Goal: Task Accomplishment & Management: Manage account settings

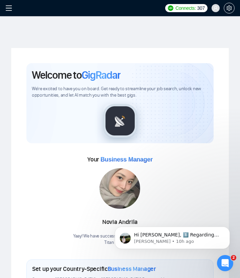
click at [9, 7] on icon "menu" at bounding box center [8, 8] width 7 height 7
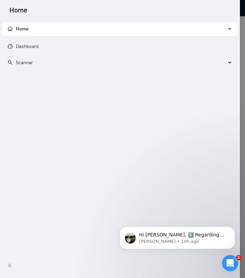
click at [49, 63] on span "Scanner" at bounding box center [117, 63] width 218 height 14
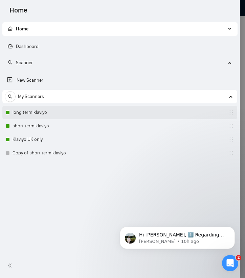
click at [34, 111] on link "long term klaviyo" at bounding box center [45, 113] width 64 height 14
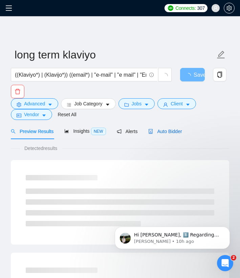
click at [167, 131] on span "Auto Bidder" at bounding box center [164, 131] width 33 height 5
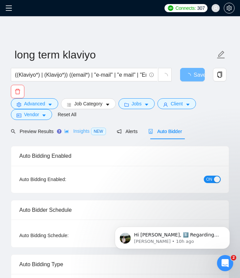
radio input "false"
radio input "true"
checkbox input "true"
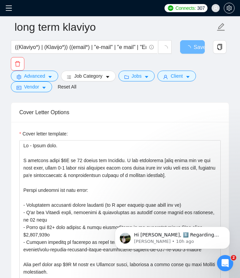
scroll to position [981, 0]
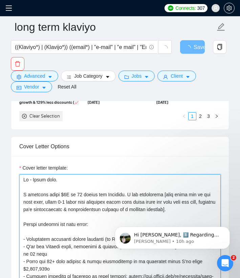
click at [22, 182] on textarea "Cover letter template:" at bounding box center [119, 250] width 201 height 152
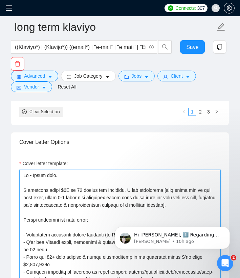
drag, startPoint x: 23, startPoint y: 183, endPoint x: 109, endPoint y: 266, distance: 119.5
click at [122, 278] on textarea "Cover letter template:" at bounding box center [119, 246] width 201 height 152
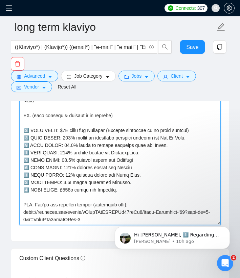
scroll to position [1043, 0]
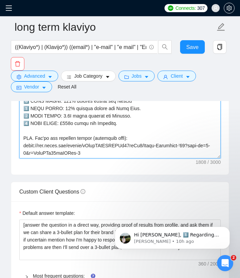
drag, startPoint x: 121, startPoint y: 153, endPoint x: 0, endPoint y: 51, distance: 158.5
click at [0, 51] on div "Connects: 307 billy@titanmarketingagency.com long term klaviyo ((Klaviyo*) | (K…" at bounding box center [120, 225] width 240 height 2536
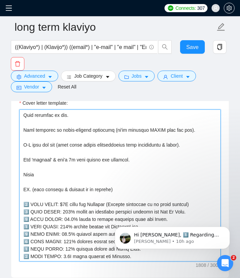
scroll to position [193, 0]
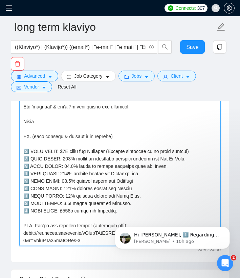
drag, startPoint x: 22, startPoint y: 118, endPoint x: 181, endPoint y: 278, distance: 224.9
click at [181, 278] on form "Auto Bidding Enabled Auto Bidding Enabled: ON Auto Bidder Schedule Auto Bidding…" at bounding box center [120, 220] width 218 height 2049
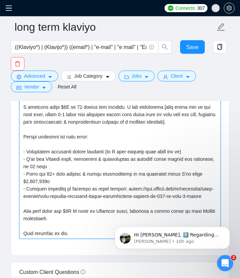
scroll to position [868, 0]
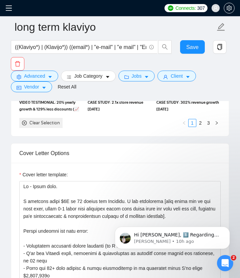
click at [13, 153] on div "Cover Letter Options" at bounding box center [119, 154] width 217 height 20
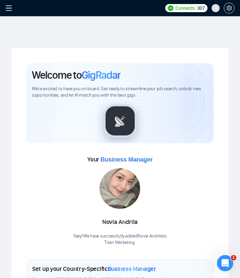
click at [9, 9] on icon "menu" at bounding box center [8, 8] width 7 height 7
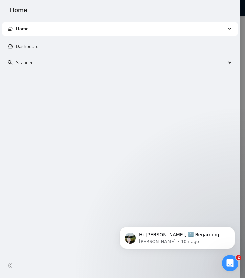
click at [230, 61] on div "Scanner" at bounding box center [119, 63] width 235 height 14
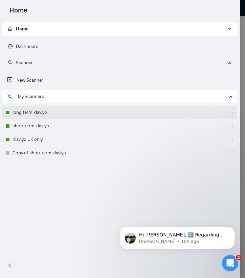
click at [32, 114] on link "long term klaviyo" at bounding box center [45, 113] width 64 height 14
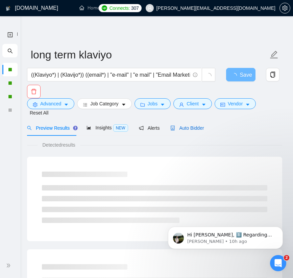
click at [191, 128] on span "Auto Bidder" at bounding box center [186, 127] width 33 height 5
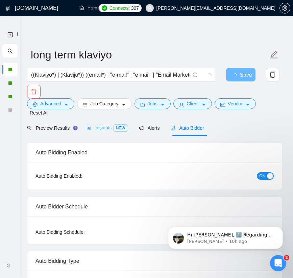
radio input "false"
radio input "true"
checkbox input "true"
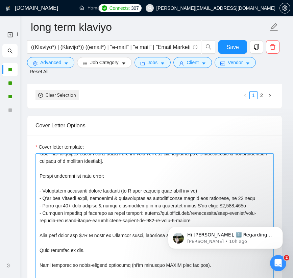
scroll to position [33, 0]
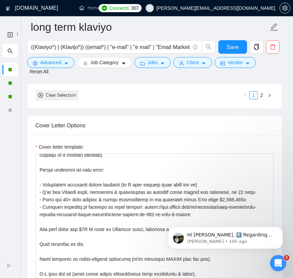
drag, startPoint x: 245, startPoint y: 223, endPoint x: 32, endPoint y: 166, distance: 220.4
click at [158, 213] on html "Hi Billy, 1️⃣ Regarding the profile highlights- unfortunately, it’s not possibl…" at bounding box center [225, 236] width 135 height 47
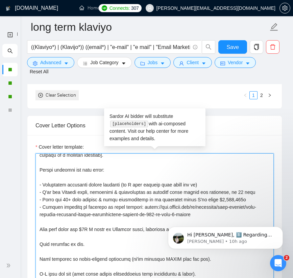
drag, startPoint x: 198, startPoint y: 392, endPoint x: 239, endPoint y: 222, distance: 174.1
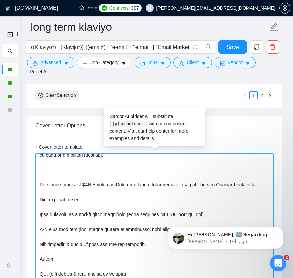
paste textarea "Couple thoughts for your brand: 1. '[quote one of their stated goals]': [provid…"
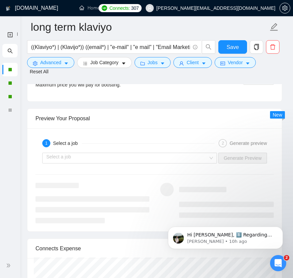
scroll to position [1595, 0]
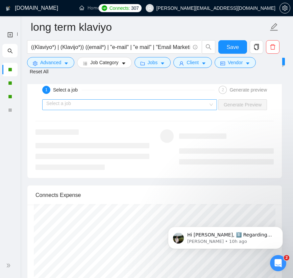
click at [165, 110] on input "search" at bounding box center [127, 105] width 162 height 10
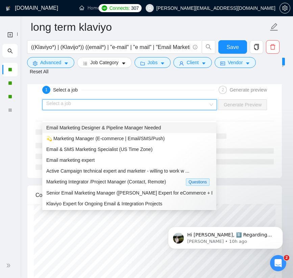
click at [121, 130] on span "Email Marketing Designer & Pipeline Manager Needed" at bounding box center [103, 127] width 115 height 5
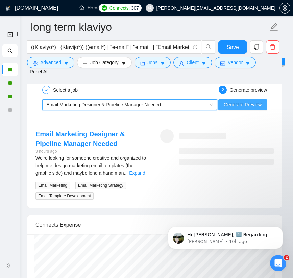
click at [241, 109] on span "Generate Preview" at bounding box center [243, 104] width 38 height 7
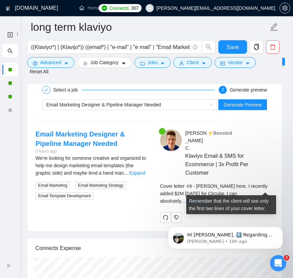
click at [202, 198] on link "Expand" at bounding box center [194, 200] width 16 height 5
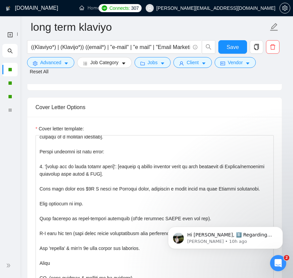
scroll to position [945, 0]
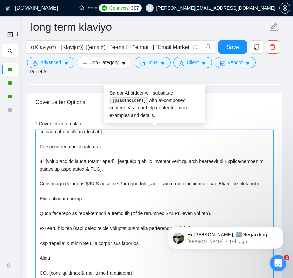
drag, startPoint x: 189, startPoint y: 170, endPoint x: 131, endPoint y: 174, distance: 58.6
click at [131, 173] on textarea "Cover letter template:" at bounding box center [154, 206] width 238 height 152
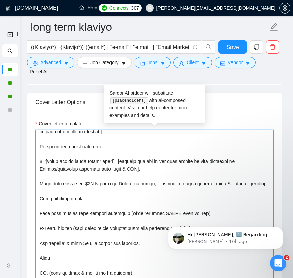
drag, startPoint x: 206, startPoint y: 176, endPoint x: 204, endPoint y: 169, distance: 7.5
click at [204, 169] on textarea "Cover letter template:" at bounding box center [154, 206] width 238 height 152
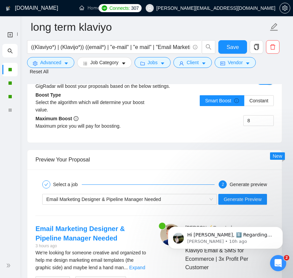
scroll to position [1503, 0]
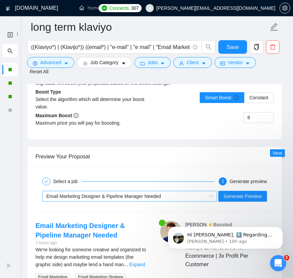
click at [106, 199] on span "Email Marketing Designer & Pipeline Manager Needed" at bounding box center [103, 196] width 115 height 5
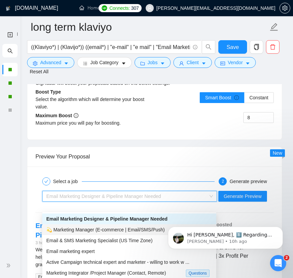
click at [87, 230] on span "💫 Marketing Manager (E-commerce | Email/SMS/Push)" at bounding box center [105, 229] width 119 height 5
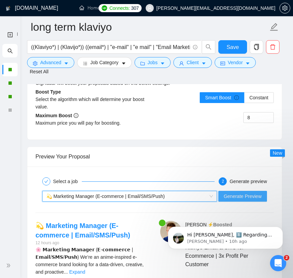
click at [239, 200] on span "Generate Preview" at bounding box center [243, 196] width 38 height 7
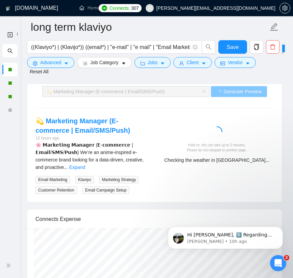
scroll to position [1616, 0]
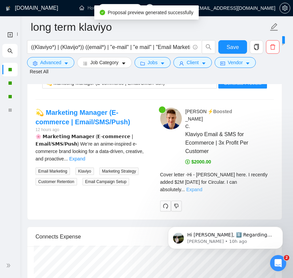
click at [202, 187] on link "Expand" at bounding box center [194, 189] width 16 height 5
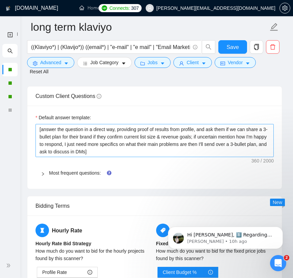
scroll to position [1209, 0]
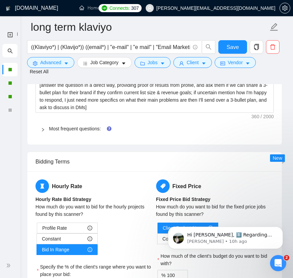
click at [136, 159] on form "Auto Bidding Enabled Auto Bidding Enabled: ON Auto Bidder Schedule Auto Bidding…" at bounding box center [154, 124] width 255 height 2397
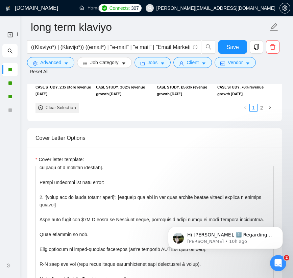
scroll to position [955, 0]
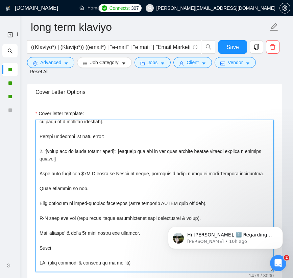
click at [202, 161] on textarea "Cover letter template:" at bounding box center [154, 196] width 238 height 152
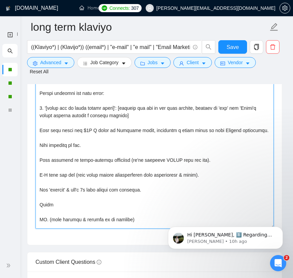
scroll to position [1008, 0]
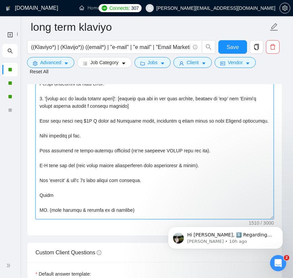
drag, startPoint x: 144, startPoint y: 114, endPoint x: 38, endPoint y: 110, distance: 106.2
click at [38, 110] on textarea "Cover letter template:" at bounding box center [154, 143] width 238 height 152
click at [150, 114] on textarea "Cover letter template:" at bounding box center [154, 143] width 238 height 152
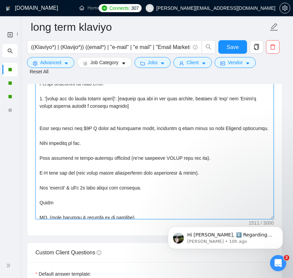
paste textarea "1. '[quote one of their stated goals]': [mention how one of our case studies, c…"
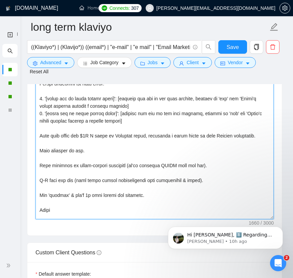
click at [42, 123] on textarea "Cover letter template:" at bounding box center [154, 143] width 238 height 152
click at [67, 123] on textarea "Cover letter template:" at bounding box center [154, 143] width 238 height 152
click at [177, 131] on textarea "Cover letter template:" at bounding box center [154, 143] width 238 height 152
click at [164, 124] on textarea "Cover letter template:" at bounding box center [154, 143] width 238 height 152
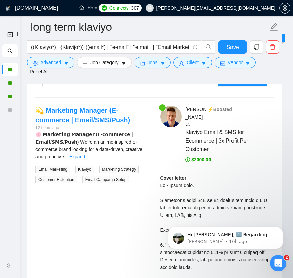
scroll to position [1620, 0]
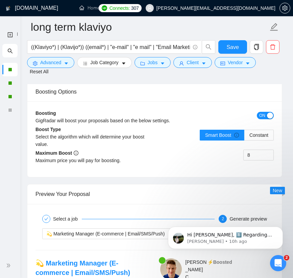
scroll to position [1588, 0]
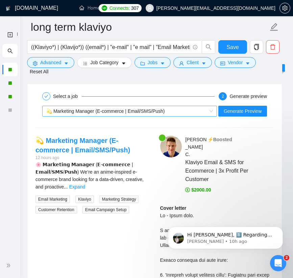
click at [128, 114] on span "💫 Marketing Manager (E-commerce | Email/SMS/Push)" at bounding box center [105, 111] width 119 height 5
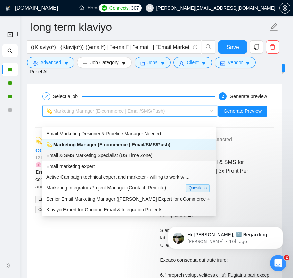
click at [100, 153] on span "Email & SMS Marketing Specialist (US Time Zone)" at bounding box center [99, 155] width 106 height 5
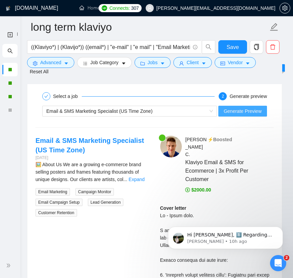
click at [239, 115] on span "Generate Preview" at bounding box center [243, 110] width 38 height 7
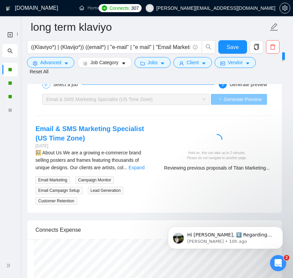
scroll to position [1601, 0]
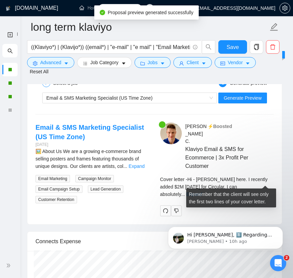
click at [202, 192] on link "Expand" at bounding box center [194, 194] width 16 height 5
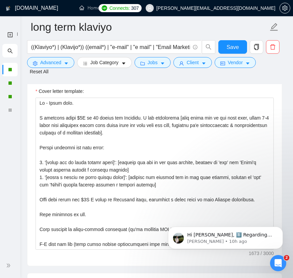
scroll to position [1009, 0]
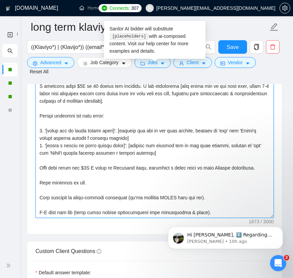
drag, startPoint x: 205, startPoint y: 140, endPoint x: 157, endPoint y: 142, distance: 48.0
click at [157, 142] on textarea "Cover letter template:" at bounding box center [154, 142] width 238 height 152
drag, startPoint x: 204, startPoint y: 140, endPoint x: 153, endPoint y: 141, distance: 50.7
click at [153, 141] on textarea "Cover letter template:" at bounding box center [154, 142] width 238 height 152
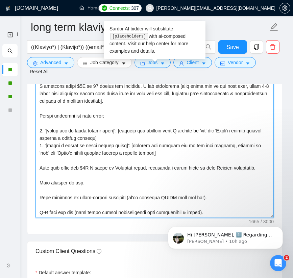
drag, startPoint x: 240, startPoint y: 140, endPoint x: 177, endPoint y: 143, distance: 63.3
click at [177, 144] on textarea "Cover letter template:" at bounding box center [154, 142] width 238 height 152
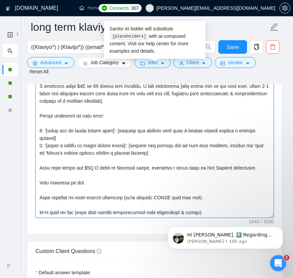
click at [244, 142] on textarea "Cover letter template:" at bounding box center [154, 142] width 238 height 152
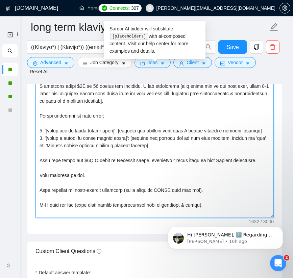
click at [59, 147] on textarea "Cover letter template:" at bounding box center [154, 142] width 238 height 152
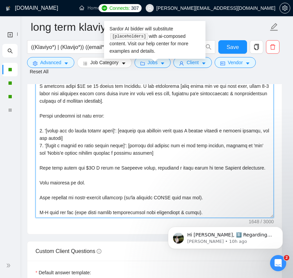
drag, startPoint x: 118, startPoint y: 146, endPoint x: 122, endPoint y: 141, distance: 6.6
click at [122, 141] on textarea "Cover letter template:" at bounding box center [154, 142] width 238 height 152
drag, startPoint x: 189, startPoint y: 163, endPoint x: 133, endPoint y: 156, distance: 56.9
click at [133, 156] on textarea "Cover letter template:" at bounding box center [154, 142] width 238 height 152
paste textarea "the relevant brand that I helped someone a similar outcome, and the result"
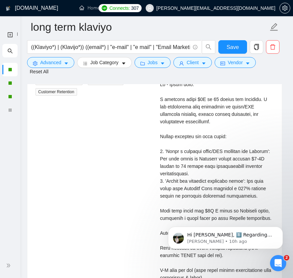
scroll to position [1568, 0]
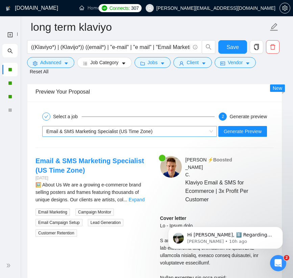
click at [173, 137] on div "Email & SMS Marketing Specialist (US Time Zone)" at bounding box center [126, 131] width 161 height 10
type textarea "Hi - Billy here. I recently added $2M in 12 months for Circular. I can absolute…"
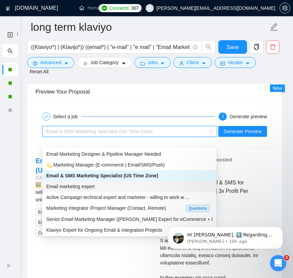
click at [112, 187] on div "Email marketing expert" at bounding box center [129, 186] width 166 height 7
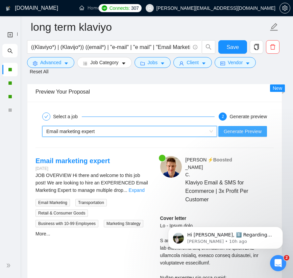
click at [231, 135] on span "Generate Preview" at bounding box center [243, 131] width 38 height 7
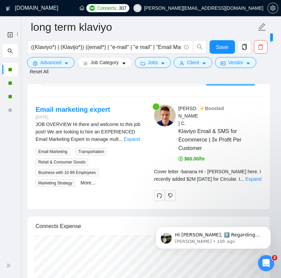
scroll to position [1640, 0]
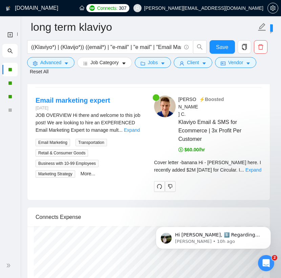
click at [244, 159] on div "Cover letter - banana Hi - Billy here. I recently added $2M in 12 months for Ci…" at bounding box center [207, 166] width 107 height 15
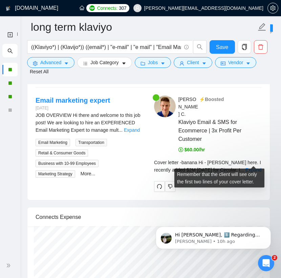
click at [244, 159] on div "Cover letter - banana Hi - Billy here. I recently added $2M in 12 months for Ci…" at bounding box center [207, 166] width 107 height 15
click at [244, 167] on link "Expand" at bounding box center [253, 169] width 16 height 5
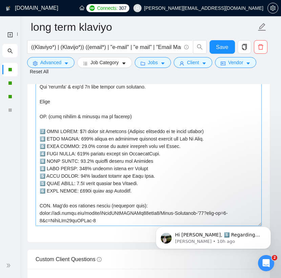
scroll to position [1080, 0]
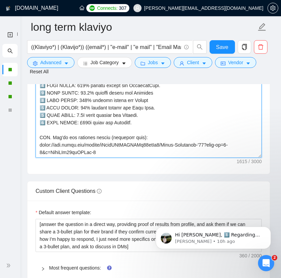
drag, startPoint x: 116, startPoint y: 153, endPoint x: 34, endPoint y: 72, distance: 114.5
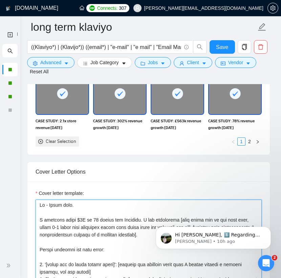
scroll to position [909, 0]
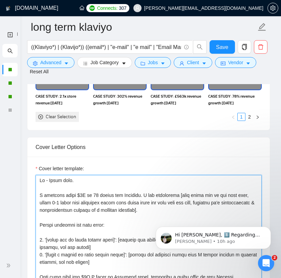
drag, startPoint x: 40, startPoint y: 188, endPoint x: 139, endPoint y: 245, distance: 114.9
click at [161, 278] on textarea "Cover letter template:" at bounding box center [148, 251] width 226 height 152
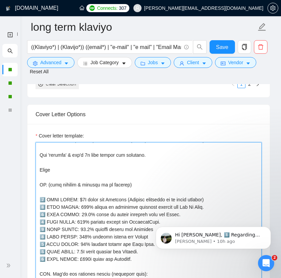
scroll to position [1137, 0]
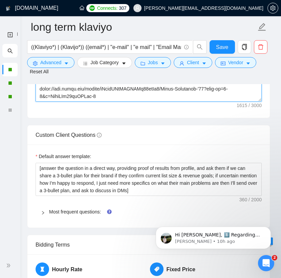
click at [111, 96] on textarea "Cover letter template:" at bounding box center [148, 26] width 226 height 152
drag, startPoint x: 111, startPoint y: 96, endPoint x: 40, endPoint y: 49, distance: 84.5
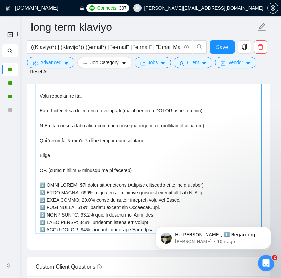
scroll to position [164, 0]
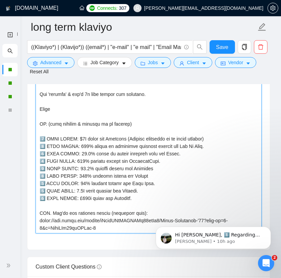
drag, startPoint x: 39, startPoint y: 93, endPoint x: 202, endPoint y: 274, distance: 243.7
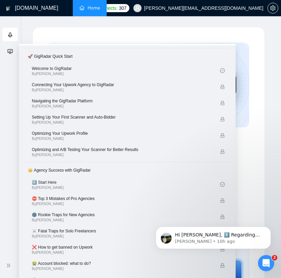
click at [98, 5] on link "Home" at bounding box center [89, 8] width 20 height 6
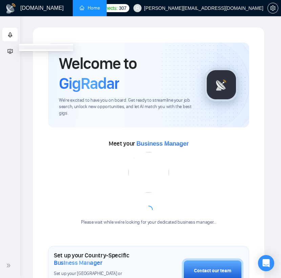
click at [114, 10] on div at bounding box center [115, 8] width 5 height 16
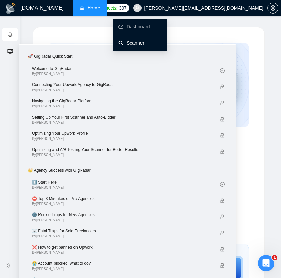
click at [132, 40] on link "Scanner" at bounding box center [131, 42] width 26 height 5
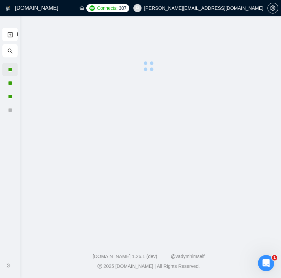
click at [13, 69] on div at bounding box center [9, 70] width 15 height 14
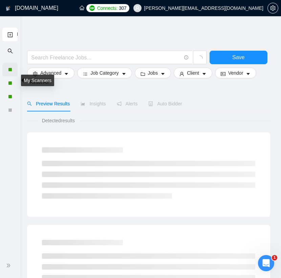
click at [11, 68] on div at bounding box center [10, 70] width 4 height 4
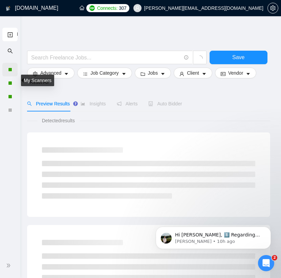
click at [11, 70] on body "New Scanner GigRadar.io Home Dashboard Scanner Connects: 307 billy@titanmarketi…" at bounding box center [140, 139] width 281 height 278
click at [10, 68] on div at bounding box center [10, 70] width 4 height 4
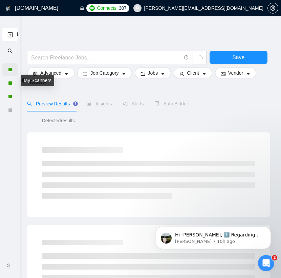
click at [10, 70] on div at bounding box center [10, 70] width 4 height 4
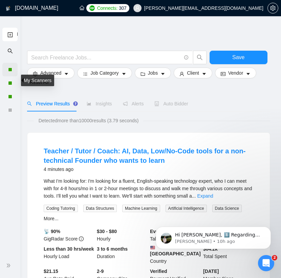
click at [8, 67] on div at bounding box center [9, 70] width 15 height 14
click at [8, 94] on div at bounding box center [9, 97] width 15 height 14
click at [8, 82] on div at bounding box center [10, 83] width 4 height 4
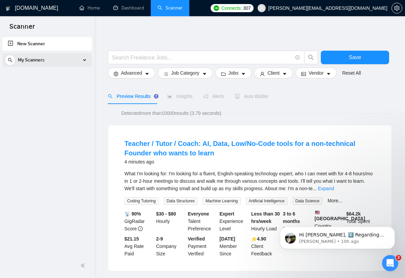
click at [48, 54] on div "My Scanners" at bounding box center [47, 60] width 85 height 14
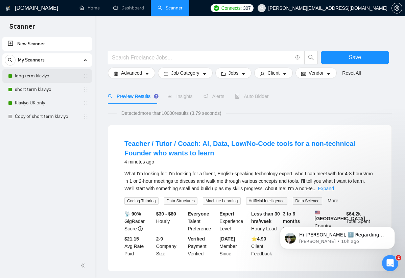
click at [35, 74] on link "long term klaviyo" at bounding box center [47, 76] width 64 height 14
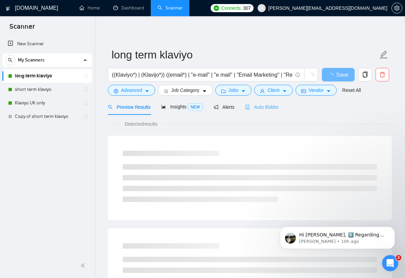
click at [254, 112] on div "Auto Bidder" at bounding box center [261, 107] width 33 height 16
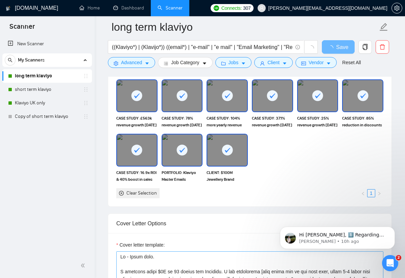
scroll to position [782, 0]
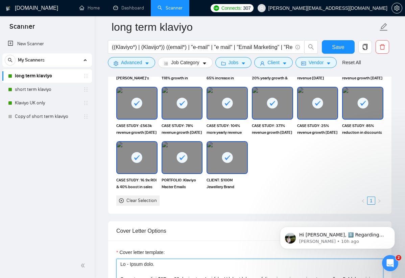
drag, startPoint x: 122, startPoint y: 194, endPoint x: 227, endPoint y: 276, distance: 132.9
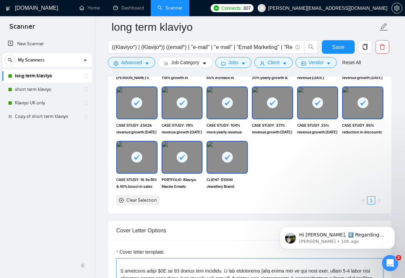
scroll to position [0, 0]
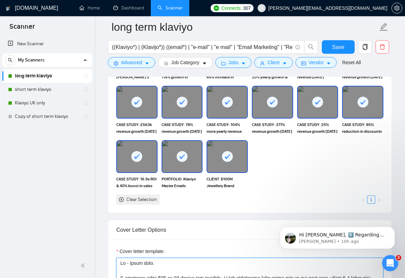
drag, startPoint x: 119, startPoint y: 189, endPoint x: 190, endPoint y: 277, distance: 112.8
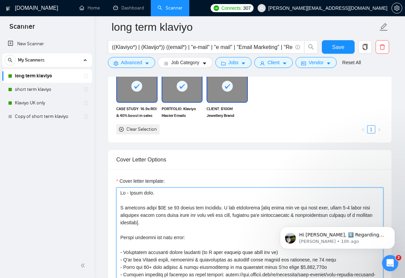
scroll to position [857, 0]
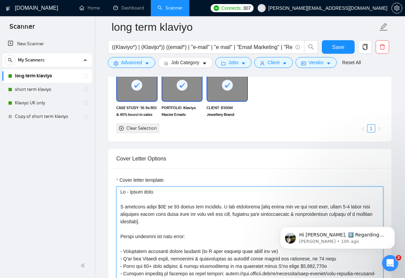
click at [125, 187] on textarea "Cover letter template:" at bounding box center [249, 263] width 267 height 152
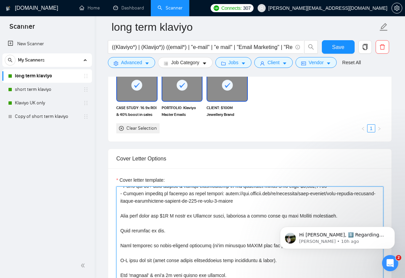
scroll to position [156, 0]
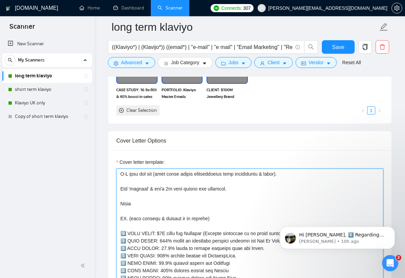
drag, startPoint x: 120, startPoint y: 117, endPoint x: 282, endPoint y: 278, distance: 227.6
click at [282, 278] on form "Auto Bidding Enabled Auto Bidding Enabled: ON Auto Bidder Schedule Auto Bidding…" at bounding box center [250, 221] width 284 height 1937
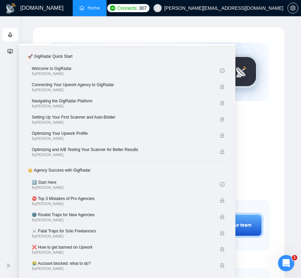
click at [114, 8] on icon "ellipsis" at bounding box center [115, 7] width 5 height 5
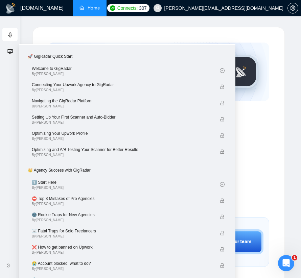
click at [120, 9] on li at bounding box center [115, 8] width 18 height 16
click at [115, 8] on icon "ellipsis" at bounding box center [115, 7] width 5 height 5
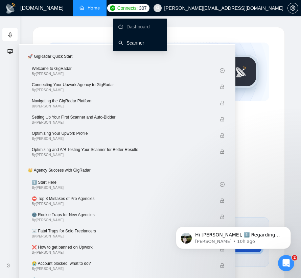
click at [134, 46] on link "Scanner" at bounding box center [131, 42] width 26 height 5
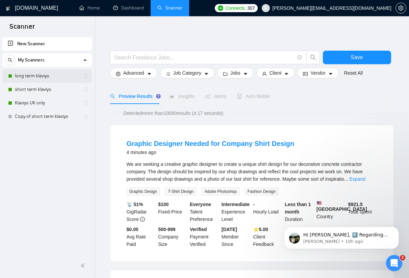
click at [48, 76] on link "long term klaviyo" at bounding box center [47, 76] width 64 height 14
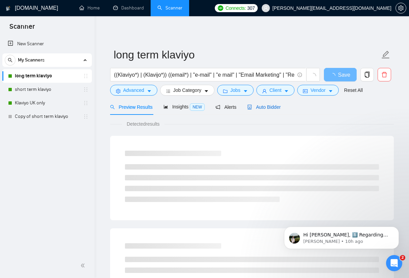
click at [273, 108] on span "Auto Bidder" at bounding box center [263, 106] width 33 height 5
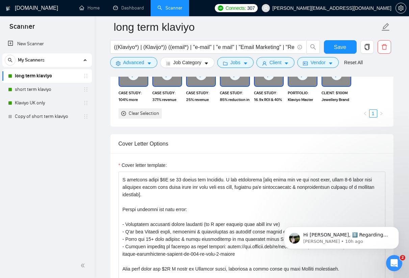
scroll to position [13, 0]
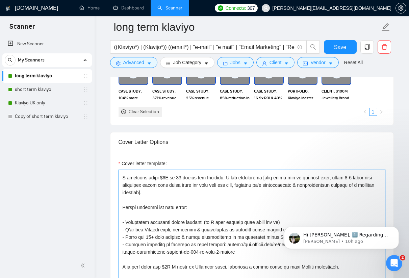
drag, startPoint x: 120, startPoint y: 178, endPoint x: 264, endPoint y: 277, distance: 174.0
click at [264, 278] on textarea "Cover letter template:" at bounding box center [252, 246] width 267 height 152
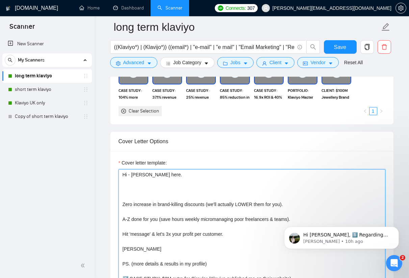
scroll to position [802, 0]
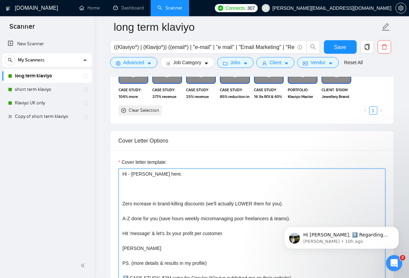
drag, startPoint x: 123, startPoint y: 173, endPoint x: 256, endPoint y: 278, distance: 169.3
click at [256, 278] on textarea "Hi - Billy here. Zero increase in brand-killing discounts (we'll actually LOWER…" at bounding box center [252, 245] width 267 height 152
type textarea "on their website) 2️⃣ CASE STUDY: 117% growth in returning customer revenue for…"
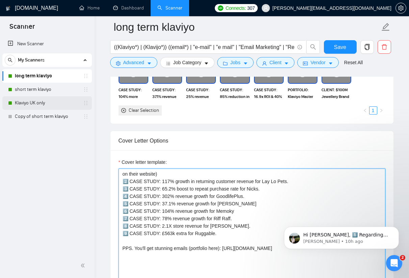
drag, startPoint x: 250, startPoint y: 270, endPoint x: 47, endPoint y: 96, distance: 267.1
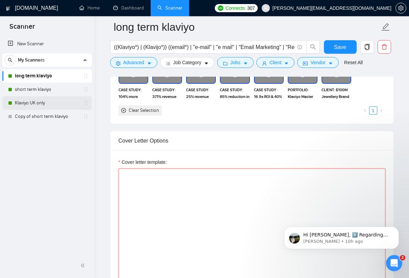
paste textarea "Hi - Billy here. I recently added $2M in 12 months for Circular. I can absolute…"
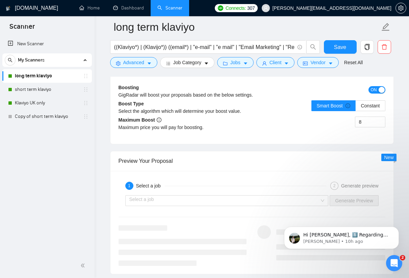
scroll to position [1370, 0]
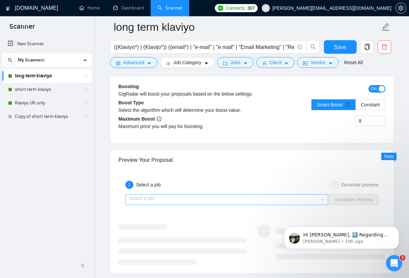
type textarea "Hi - Billy here. I recently added $2M in 12 months for Circular. I can absolute…"
click at [200, 199] on input "search" at bounding box center [224, 200] width 191 height 10
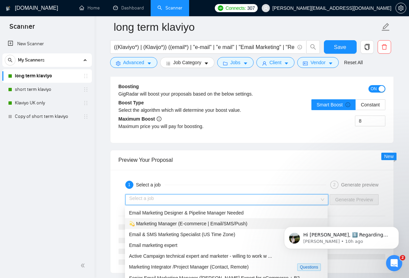
click at [195, 212] on span "Email Marketing Designer & Pipeline Manager Needed" at bounding box center [186, 212] width 115 height 5
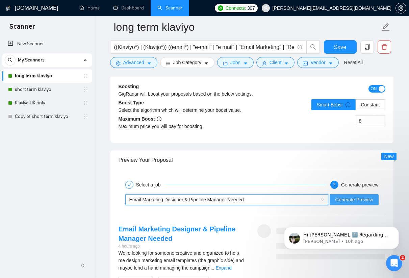
click at [301, 199] on span "Generate Preview" at bounding box center [354, 199] width 38 height 7
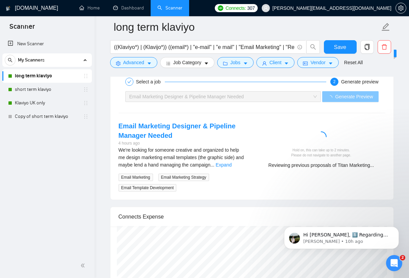
scroll to position [1449, 0]
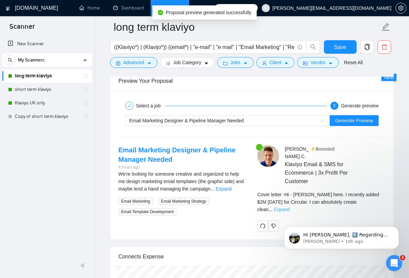
click at [290, 207] on link "Expand" at bounding box center [282, 209] width 16 height 5
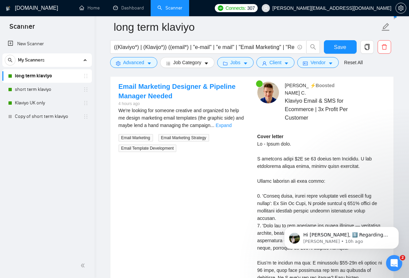
scroll to position [1436, 0]
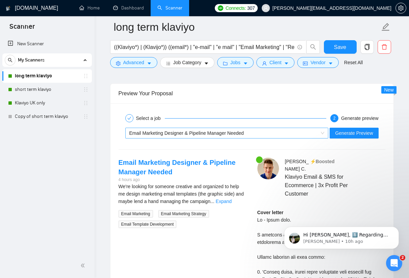
click at [238, 133] on span "Email Marketing Designer & Pipeline Manager Needed" at bounding box center [186, 132] width 115 height 5
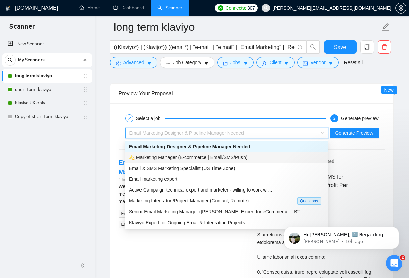
click at [185, 157] on span "💫 Marketing Manager (E-commerce | Email/SMS/Push)" at bounding box center [188, 157] width 119 height 5
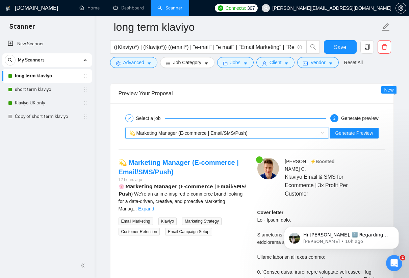
click at [301, 139] on div "~021977691706912552481 💫 Marketing Manager (E-commerce | Email/SMS/Push) Genera…" at bounding box center [252, 133] width 268 height 16
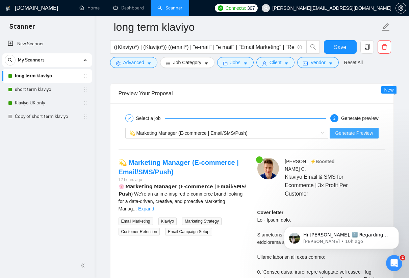
click at [301, 131] on span "Generate Preview" at bounding box center [354, 132] width 38 height 7
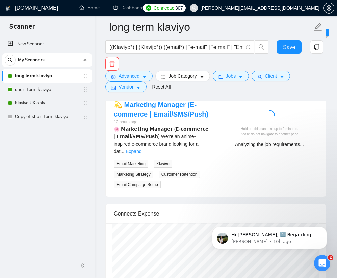
scroll to position [1634, 0]
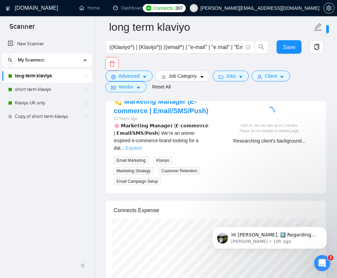
click at [142, 151] on link "Expand" at bounding box center [134, 147] width 16 height 5
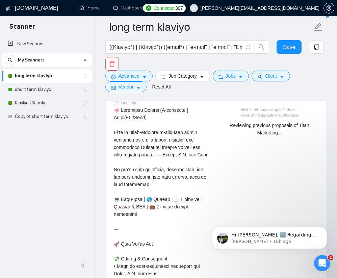
scroll to position [1655, 0]
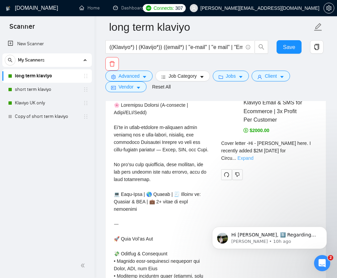
click at [254, 156] on link "Expand" at bounding box center [246, 158] width 16 height 5
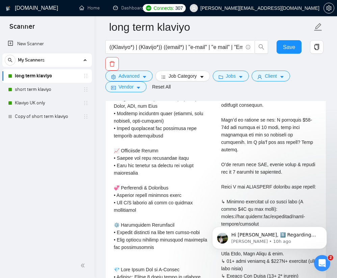
scroll to position [1869, 0]
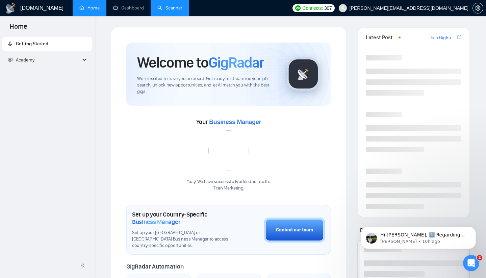
click at [171, 7] on link "Scanner" at bounding box center [170, 8] width 25 height 6
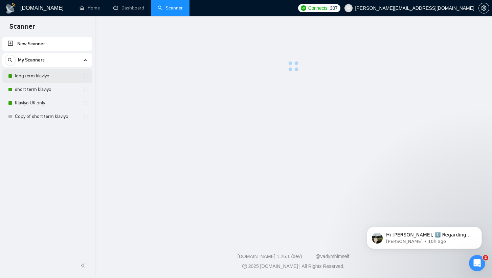
click at [44, 78] on link "long term klaviyo" at bounding box center [47, 76] width 64 height 14
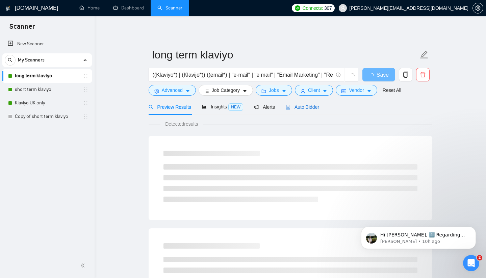
click at [261, 103] on div "Auto Bidder" at bounding box center [302, 106] width 33 height 7
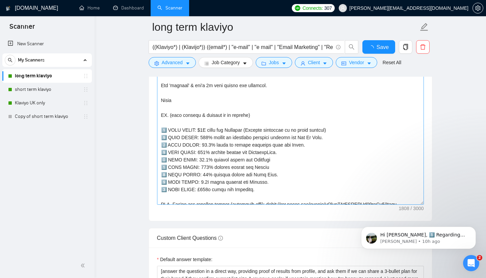
scroll to position [156, 0]
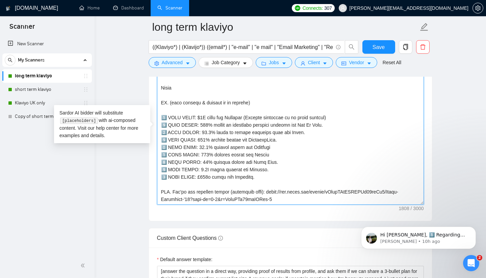
drag, startPoint x: 289, startPoint y: 189, endPoint x: 276, endPoint y: 189, distance: 12.8
click at [261, 189] on textarea "Cover letter template:" at bounding box center [290, 129] width 267 height 152
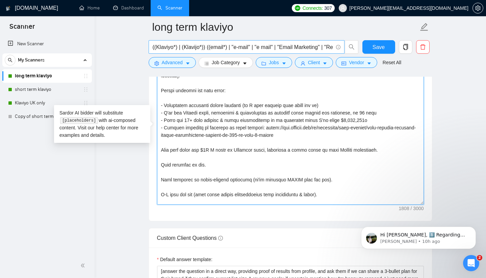
scroll to position [0, 0]
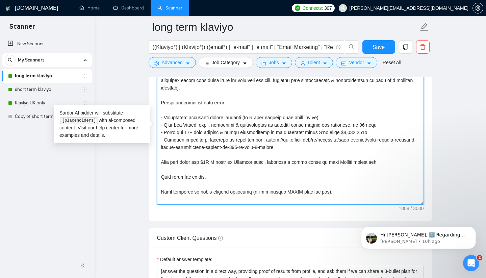
drag, startPoint x: 284, startPoint y: 192, endPoint x: 161, endPoint y: 101, distance: 153.1
click at [161, 101] on textarea "Cover letter template:" at bounding box center [290, 129] width 267 height 152
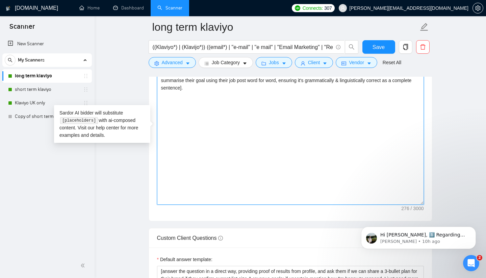
paste textarea "Lo - Ipsum dolo. S ametcons adipi $6E se 68 doeius tem Incididu. U lab etdolore…"
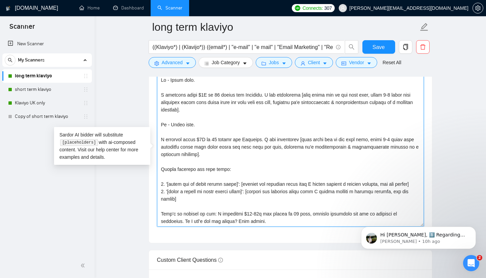
scroll to position [865, 0]
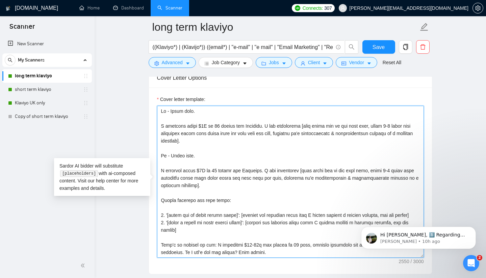
drag, startPoint x: 212, startPoint y: 181, endPoint x: 160, endPoint y: 157, distance: 57.8
click at [160, 157] on textarea "Cover letter template:" at bounding box center [290, 182] width 267 height 152
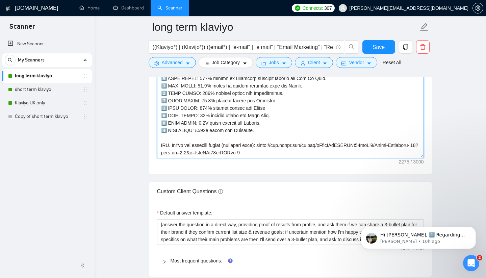
scroll to position [238, 0]
click at [261, 153] on textarea "Cover letter template:" at bounding box center [290, 82] width 267 height 152
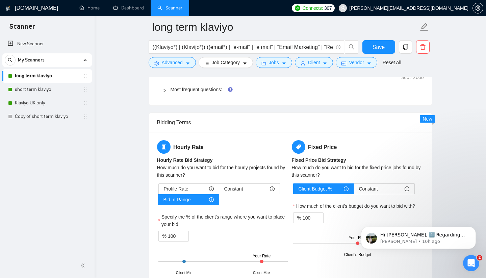
scroll to position [993, 0]
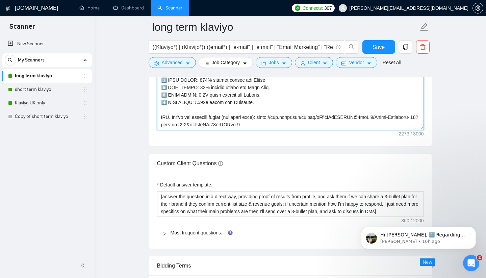
drag, startPoint x: 297, startPoint y: 124, endPoint x: 145, endPoint y: 19, distance: 184.3
click at [145, 19] on main "long term klaviyo ((Klaviyo*) | (Klavijo*)) ((email*) | "e-mail" | "e mail" | "…" at bounding box center [290, 123] width 370 height 2179
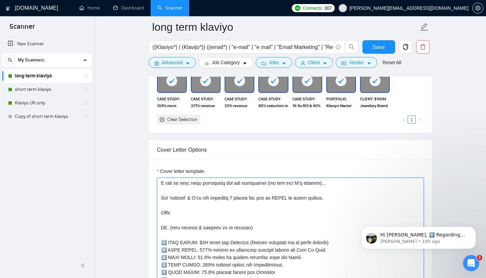
scroll to position [0, 0]
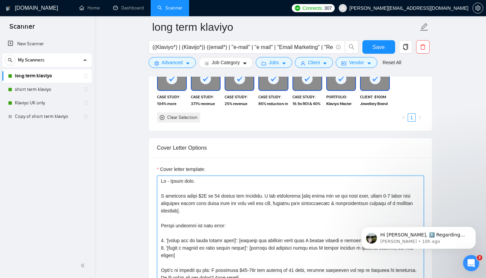
drag, startPoint x: 161, startPoint y: 182, endPoint x: 253, endPoint y: 278, distance: 133.6
click at [253, 278] on textarea "Cover letter template:" at bounding box center [290, 252] width 267 height 152
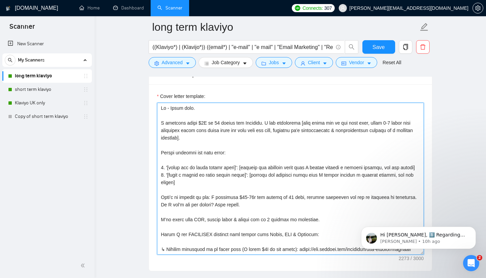
scroll to position [869, 0]
click at [190, 149] on textarea "Cover letter template:" at bounding box center [290, 178] width 267 height 152
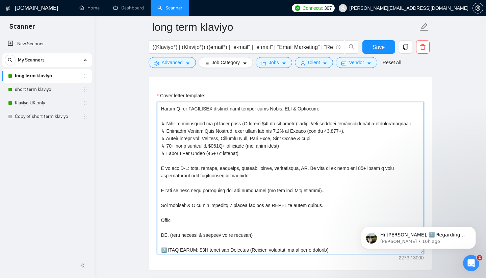
scroll to position [223, 0]
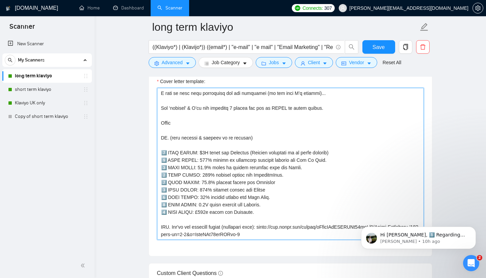
drag, startPoint x: 160, startPoint y: 106, endPoint x: 322, endPoint y: 278, distance: 236.5
click at [261, 278] on form "Auto Bidding Enabled Auto Bidding Enabled: ON Auto Bidder Schedule Auto Bidding…" at bounding box center [291, 176] width 284 height 1864
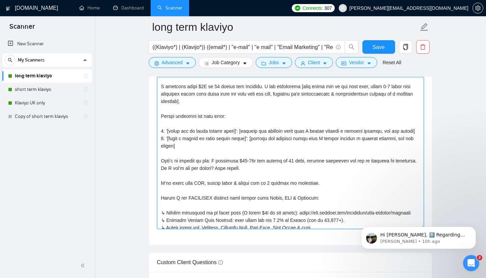
scroll to position [0, 0]
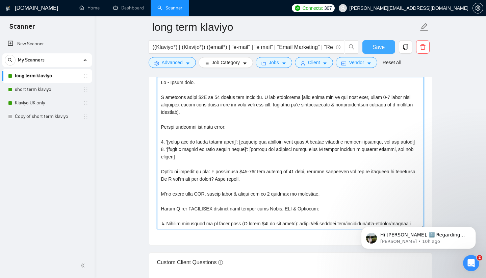
type textarea "Lo - Ipsum dolo. S ametcons adipi $6E se 68 doeius tem Incididu. U lab etdolore…"
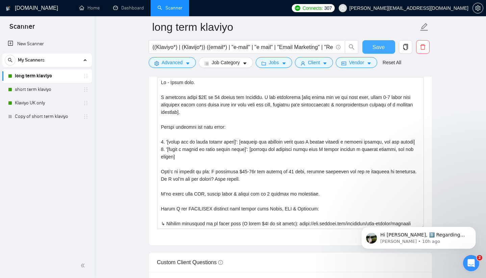
click at [261, 50] on button "Save" at bounding box center [379, 47] width 33 height 14
click at [43, 89] on link "short term klaviyo" at bounding box center [47, 90] width 64 height 14
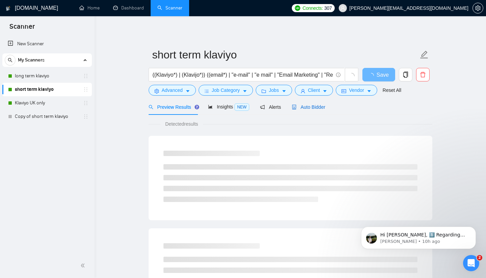
click at [261, 109] on span "Auto Bidder" at bounding box center [308, 106] width 33 height 5
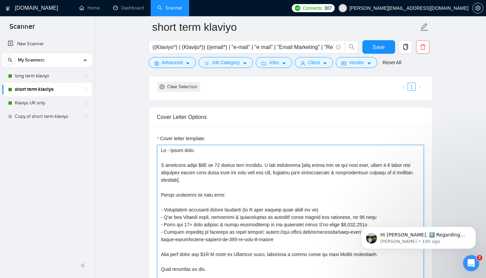
scroll to position [741, 0]
drag, startPoint x: 172, startPoint y: 187, endPoint x: 283, endPoint y: 278, distance: 143.7
click at [261, 278] on textarea "Cover letter template:" at bounding box center [290, 220] width 267 height 152
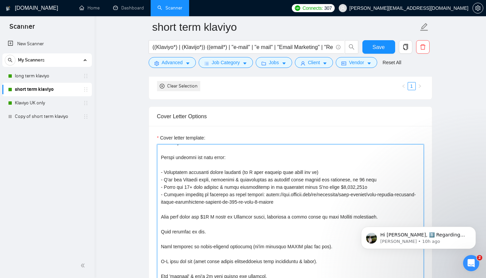
click at [165, 175] on textarea "Cover letter template:" at bounding box center [290, 220] width 267 height 152
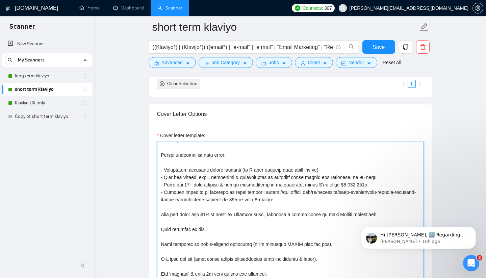
drag, startPoint x: 160, startPoint y: 157, endPoint x: 257, endPoint y: 278, distance: 155.1
click at [257, 278] on textarea "Cover letter template:" at bounding box center [290, 218] width 267 height 152
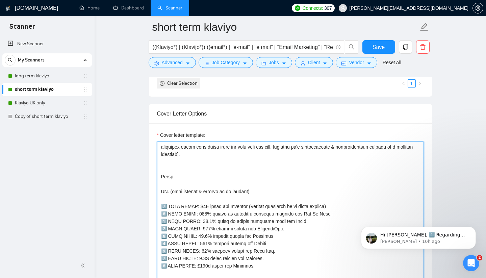
scroll to position [30, 0]
drag, startPoint x: 163, startPoint y: 154, endPoint x: 376, endPoint y: 278, distance: 246.6
click at [261, 278] on textarea "Cover letter template:" at bounding box center [290, 217] width 267 height 152
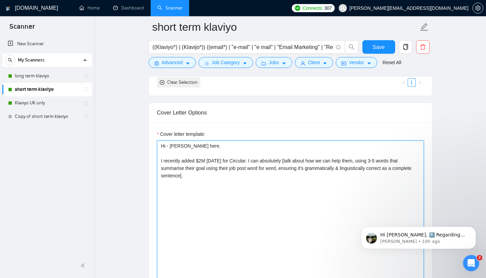
scroll to position [0, 0]
paste textarea "Lo - Ipsum dolo. S ametcons adipi $6E se 68 doeius tem Incididu. U lab etdolore…"
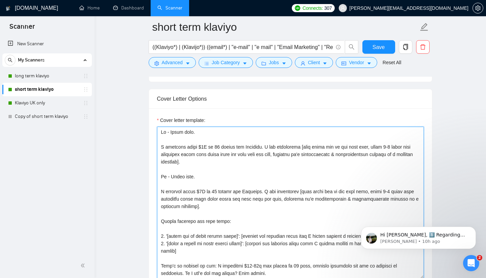
drag, startPoint x: 205, startPoint y: 206, endPoint x: 159, endPoint y: 179, distance: 53.3
click at [159, 179] on textarea "Cover letter template:" at bounding box center [290, 203] width 267 height 152
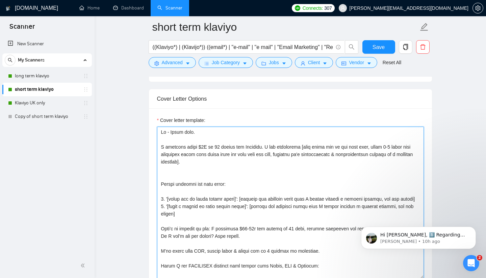
type textarea "Lo - Ipsum dolo. S ametcons adipi $6E se 68 doeius tem Incididu. U lab etdolore…"
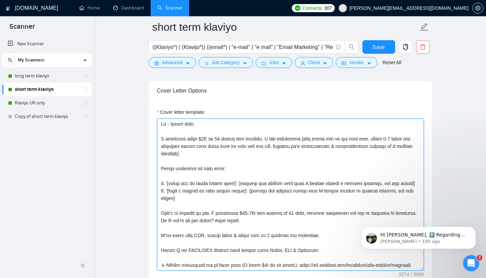
scroll to position [765, 0]
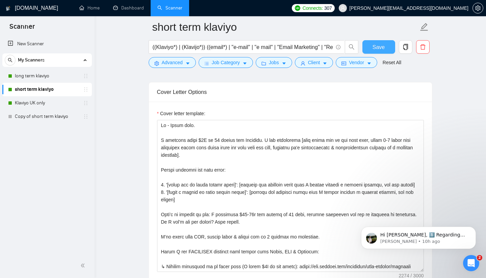
click at [261, 50] on span "Save" at bounding box center [379, 47] width 12 height 8
click at [52, 104] on link "Klaviyo UK only" at bounding box center [47, 103] width 64 height 14
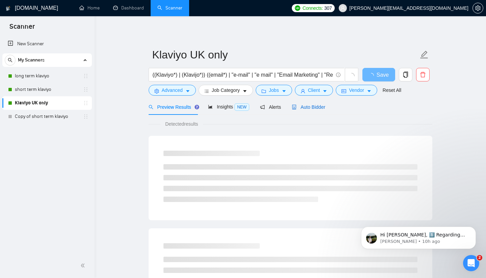
click at [261, 110] on div "Auto Bidder" at bounding box center [308, 106] width 33 height 7
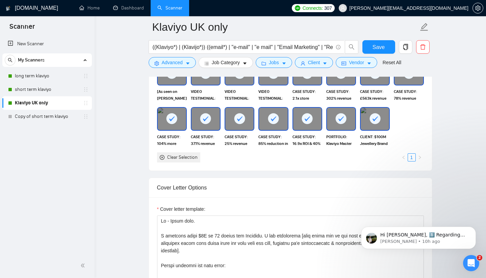
scroll to position [756, 0]
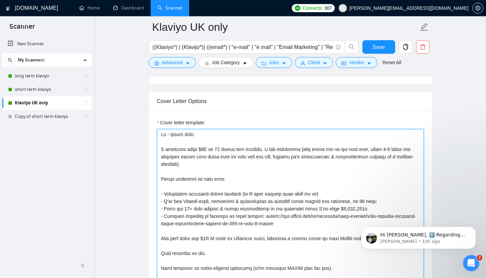
click at [160, 133] on textarea "Cover letter template:" at bounding box center [290, 205] width 267 height 152
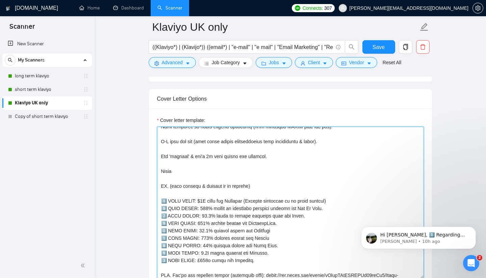
scroll to position [156, 0]
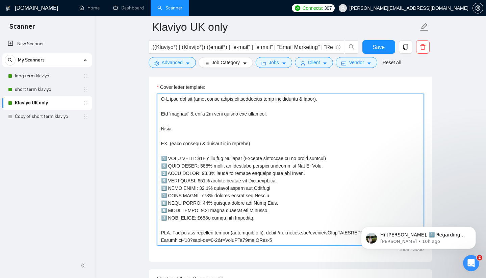
drag, startPoint x: 160, startPoint y: 133, endPoint x: 293, endPoint y: 278, distance: 197.1
click at [261, 278] on form "Auto Bidding Enabled Auto Bidding Enabled: ON Auto Bidder Schedule Auto Bidding…" at bounding box center [291, 182] width 284 height 1695
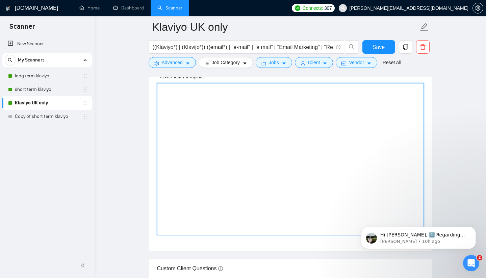
scroll to position [0, 0]
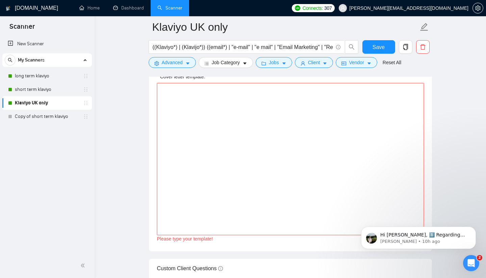
paste textarea "Lo - Ipsum dolo. S ametcons adipi $6E se 68 doeius tem Incididu. U lab etdolore…"
type textarea "Lo - Ipsum dolo. S ametcons adipi $6E se 68 doeius tem Incididu. U lab etdolore…"
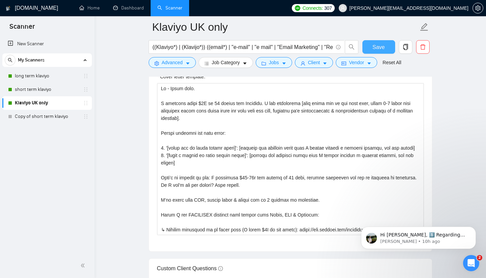
click at [261, 48] on button "Save" at bounding box center [379, 47] width 33 height 14
click at [261, 46] on span "Save" at bounding box center [379, 47] width 12 height 8
click at [60, 80] on link "long term klaviyo" at bounding box center [47, 76] width 64 height 14
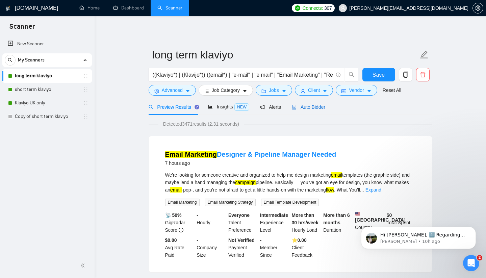
click at [261, 105] on span "Auto Bidder" at bounding box center [308, 106] width 33 height 5
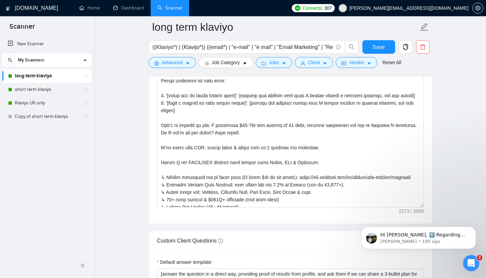
scroll to position [889, 0]
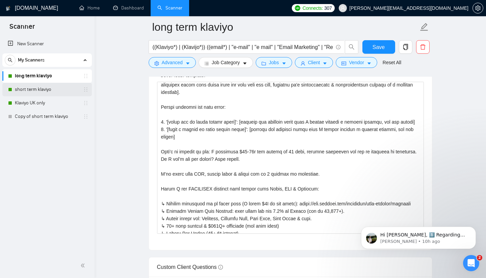
click at [35, 88] on link "short term klaviyo" at bounding box center [47, 90] width 64 height 14
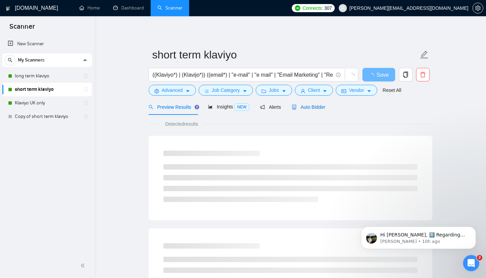
click at [261, 107] on span "Auto Bidder" at bounding box center [308, 106] width 33 height 5
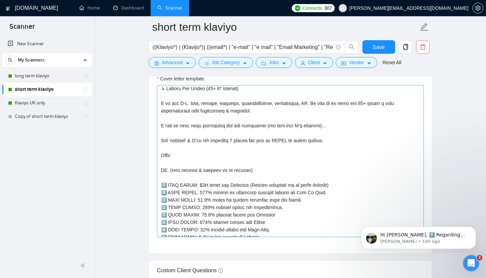
scroll to position [166, 0]
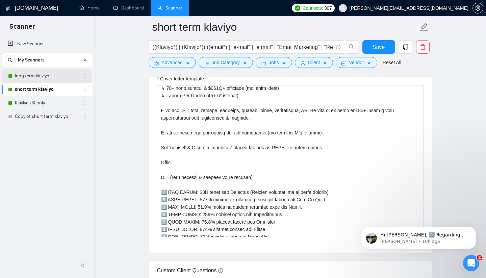
click at [61, 77] on link "long term klaviyo" at bounding box center [47, 76] width 64 height 14
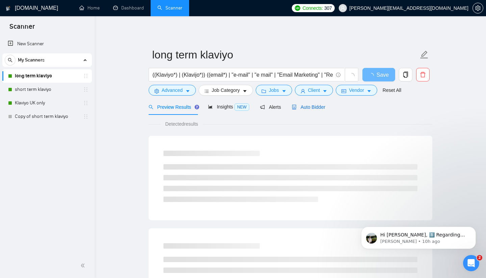
click at [261, 107] on span "Auto Bidder" at bounding box center [308, 106] width 33 height 5
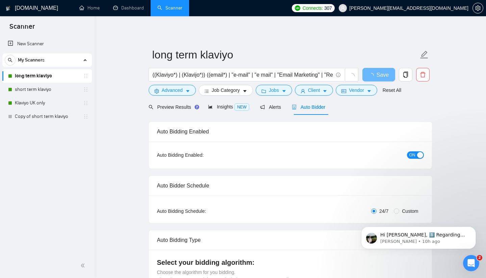
radio input "false"
radio input "true"
checkbox input "true"
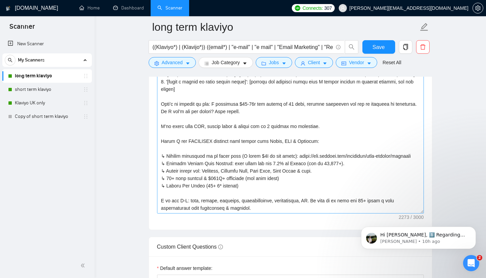
scroll to position [52, 0]
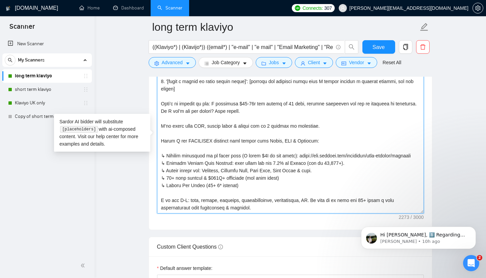
drag, startPoint x: 266, startPoint y: 146, endPoint x: 186, endPoint y: 149, distance: 79.8
click at [187, 149] on textarea "Cover letter template:" at bounding box center [290, 138] width 267 height 152
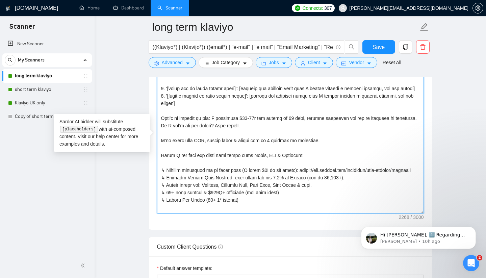
scroll to position [30, 0]
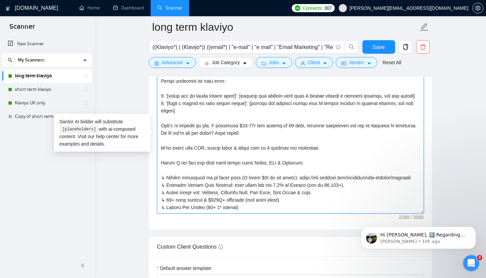
click at [231, 170] on textarea "Cover letter template:" at bounding box center [290, 138] width 267 height 152
type textarea "Lo - Ipsum dolo. S ametcons adipi $6E se 68 doeius tem Incididu. U lab etdolore…"
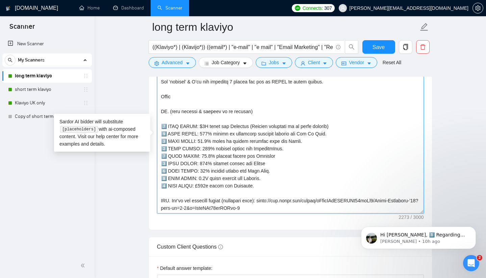
scroll to position [210, 0]
click at [261, 93] on textarea "Cover letter template:" at bounding box center [290, 138] width 267 height 152
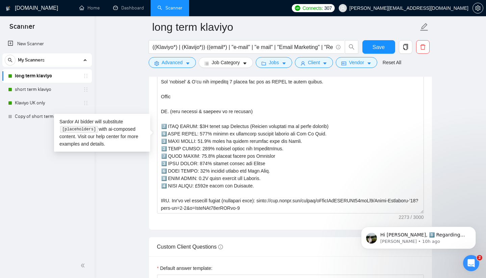
click at [108, 183] on main "long term klaviyo ((Klaviyo*) | (Klavijo*)) ((email*) | "e-mail" | "e mail" | "…" at bounding box center [290, 207] width 370 height 2179
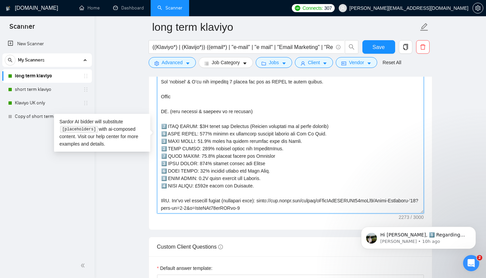
drag, startPoint x: 336, startPoint y: 95, endPoint x: 298, endPoint y: 95, distance: 37.5
click at [261, 95] on textarea "Cover letter template:" at bounding box center [290, 138] width 267 height 152
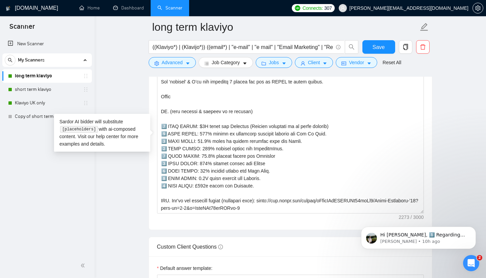
click at [261, 112] on main "long term klaviyo ((Klaviyo*) | (Klavijo*)) ((email*) | "e-mail" | "e mail" | "…" at bounding box center [290, 207] width 370 height 2179
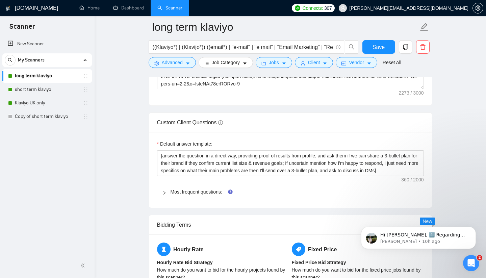
scroll to position [1026, 0]
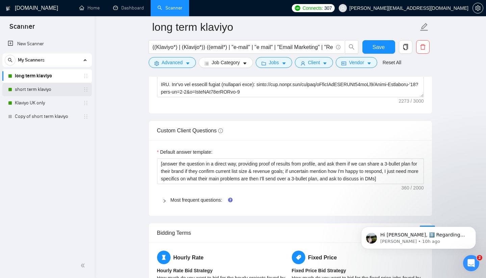
click at [47, 88] on link "short term klaviyo" at bounding box center [47, 90] width 64 height 14
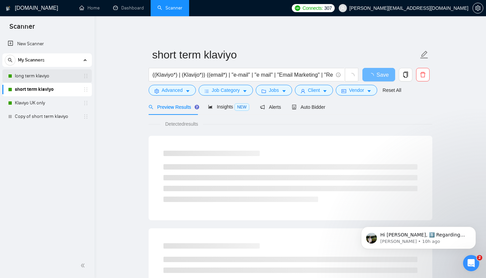
click at [44, 74] on link "long term klaviyo" at bounding box center [47, 76] width 64 height 14
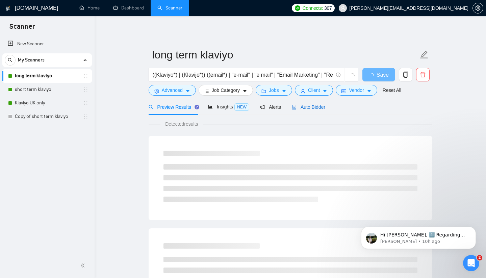
click at [261, 107] on span "Auto Bidder" at bounding box center [308, 106] width 33 height 5
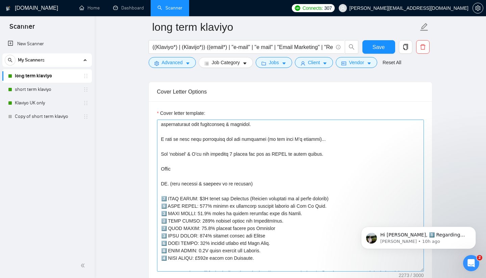
scroll to position [201, 0]
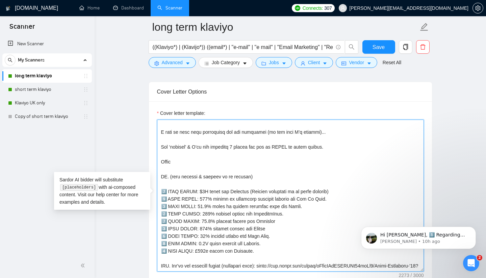
drag, startPoint x: 325, startPoint y: 163, endPoint x: 298, endPoint y: 163, distance: 27.0
click at [261, 163] on textarea "Cover letter template:" at bounding box center [290, 196] width 267 height 152
click at [202, 162] on textarea "Cover letter template:" at bounding box center [290, 196] width 267 height 152
type textarea "Lo - Ipsum dolo. S ametcons adipi $6E se 68 doeius tem Incididu. U lab etdolore…"
drag, startPoint x: 336, startPoint y: 162, endPoint x: 317, endPoint y: 161, distance: 19.3
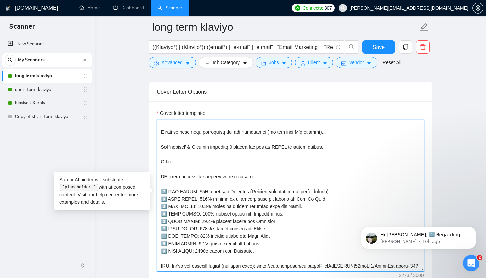
click at [261, 161] on textarea "Cover letter template:" at bounding box center [290, 196] width 267 height 152
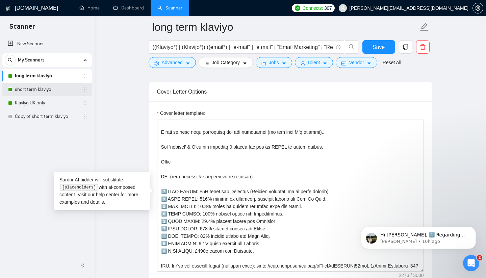
click at [52, 94] on link "short term klaviyo" at bounding box center [47, 90] width 64 height 14
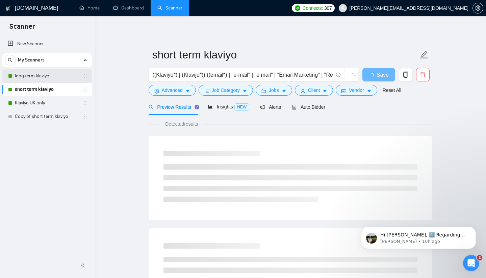
click at [57, 73] on link "long term klaviyo" at bounding box center [47, 76] width 64 height 14
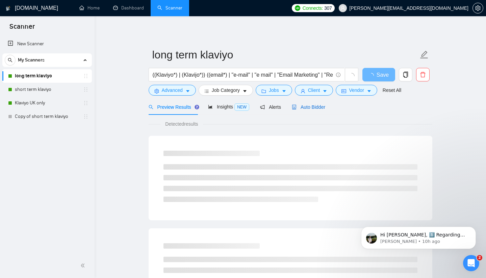
click at [261, 103] on div "Auto Bidder" at bounding box center [308, 106] width 33 height 7
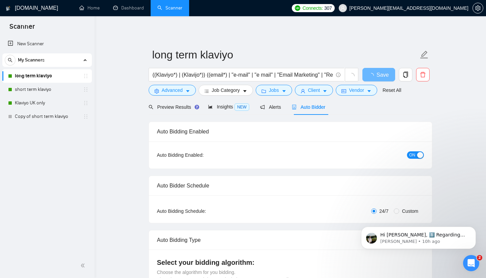
radio input "false"
radio input "true"
checkbox input "true"
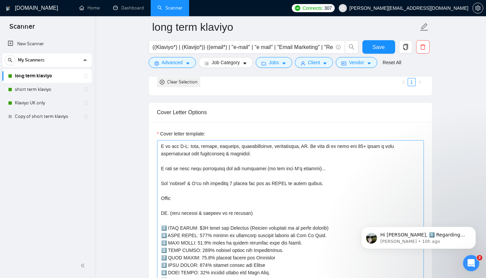
scroll to position [212, 0]
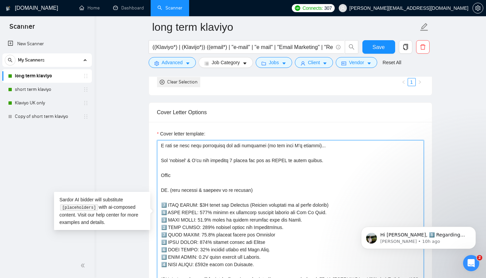
drag, startPoint x: 331, startPoint y: 175, endPoint x: 298, endPoint y: 172, distance: 32.9
click at [261, 172] on textarea "Cover letter template:" at bounding box center [290, 216] width 267 height 152
click at [261, 173] on textarea "Cover letter template:" at bounding box center [290, 216] width 267 height 152
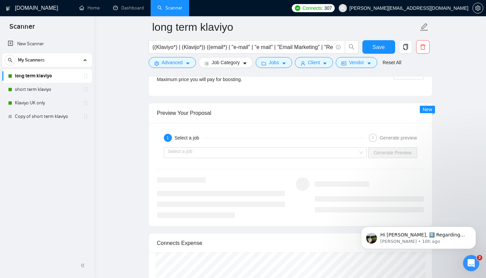
scroll to position [1451, 0]
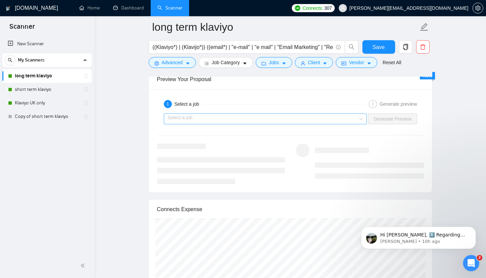
click at [261, 120] on input "search" at bounding box center [263, 119] width 191 height 10
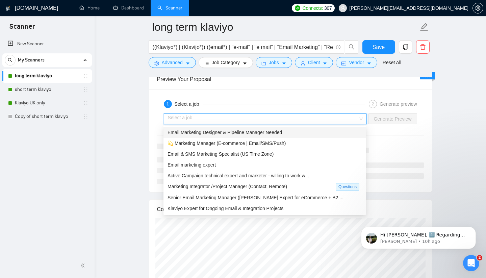
click at [261, 136] on div "Email Marketing Designer & Pipeline Manager Needed" at bounding box center [265, 132] width 195 height 7
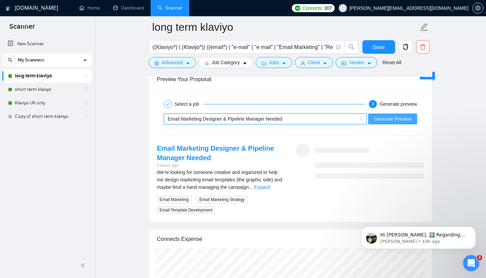
click at [261, 116] on span "Generate Preview" at bounding box center [393, 118] width 38 height 7
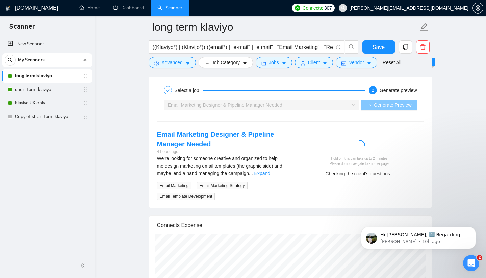
scroll to position [1460, 0]
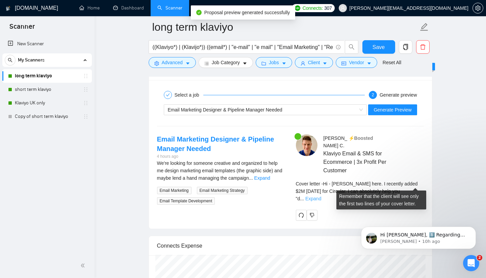
click at [261, 196] on link "Expand" at bounding box center [314, 198] width 16 height 5
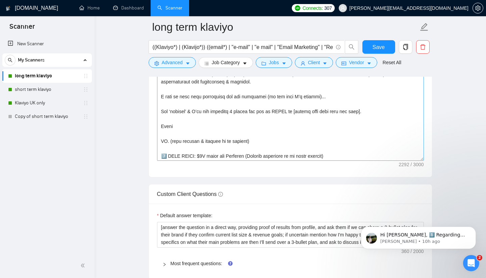
scroll to position [136, 0]
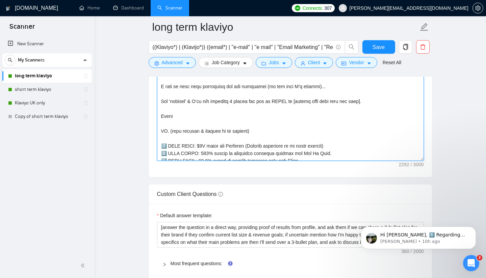
click at [222, 116] on textarea "Cover letter template:" at bounding box center [290, 85] width 267 height 152
click at [223, 116] on textarea "Cover letter template:" at bounding box center [290, 85] width 267 height 152
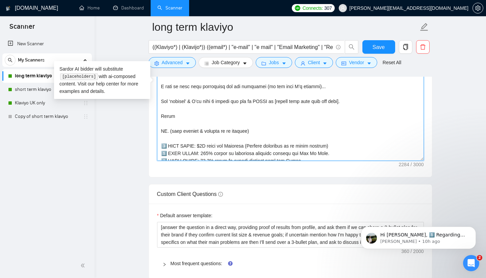
drag, startPoint x: 357, startPoint y: 116, endPoint x: 282, endPoint y: 117, distance: 75.4
click at [261, 117] on textarea "Cover letter template:" at bounding box center [290, 85] width 267 height 152
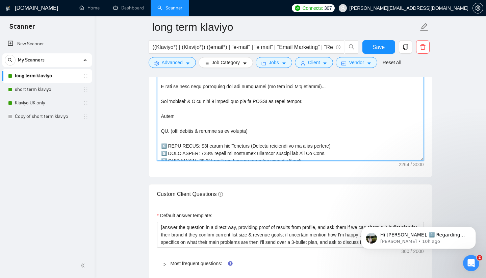
click at [225, 116] on textarea "Cover letter template:" at bounding box center [290, 85] width 267 height 152
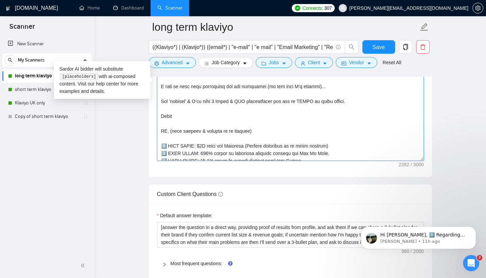
click at [261, 116] on textarea "Cover letter template:" at bounding box center [290, 85] width 267 height 152
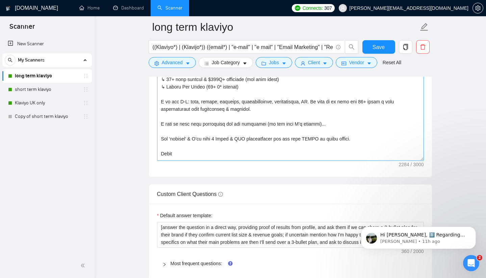
scroll to position [103, 0]
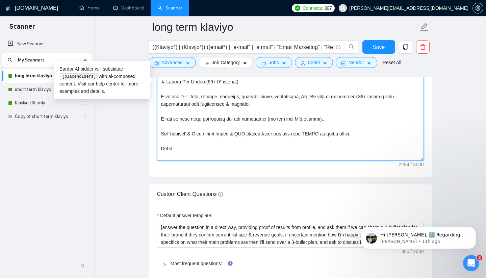
drag, startPoint x: 374, startPoint y: 149, endPoint x: 192, endPoint y: 147, distance: 182.6
click at [192, 147] on textarea "Cover letter template:" at bounding box center [290, 85] width 267 height 152
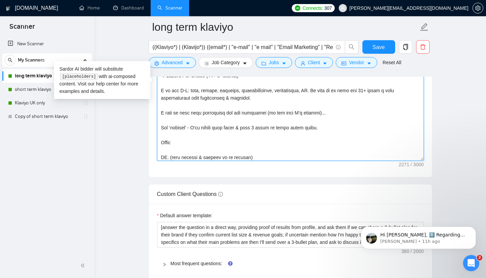
scroll to position [112, 0]
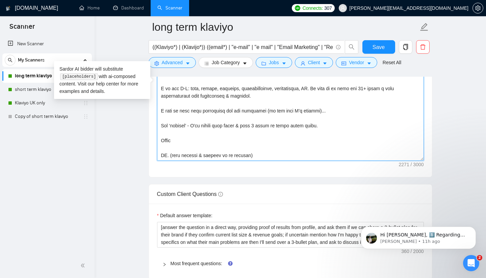
click at [233, 140] on textarea "Cover letter template:" at bounding box center [290, 85] width 267 height 152
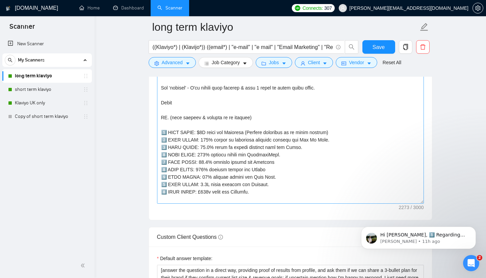
scroll to position [165, 0]
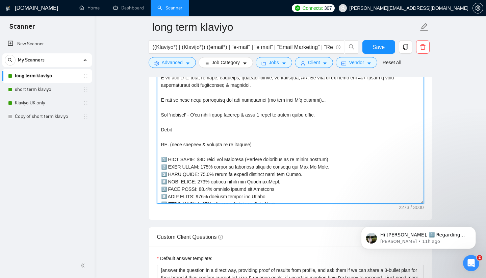
click at [202, 129] on textarea "Cover letter template:" at bounding box center [290, 128] width 267 height 152
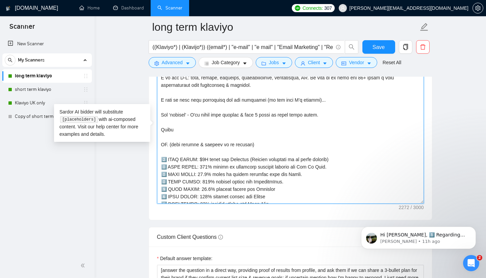
drag, startPoint x: 341, startPoint y: 129, endPoint x: 307, endPoint y: 131, distance: 33.9
click at [261, 131] on textarea "Cover letter template:" at bounding box center [290, 128] width 267 height 152
click at [261, 130] on textarea "Cover letter template:" at bounding box center [290, 128] width 267 height 152
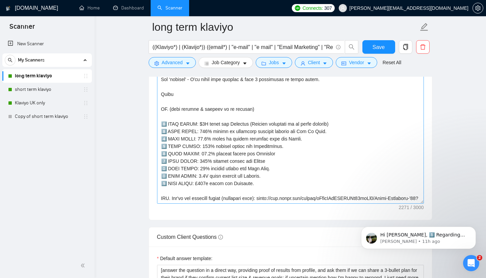
scroll to position [173, 0]
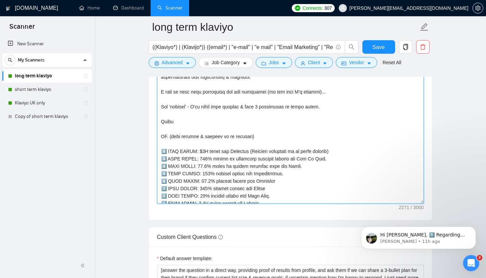
click at [261, 120] on textarea "Cover letter template:" at bounding box center [290, 128] width 267 height 152
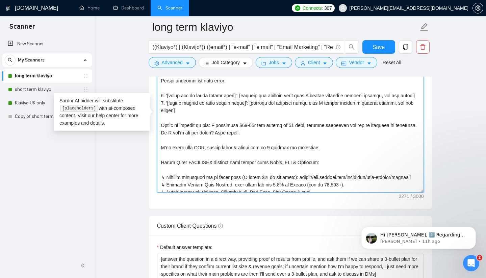
scroll to position [0, 0]
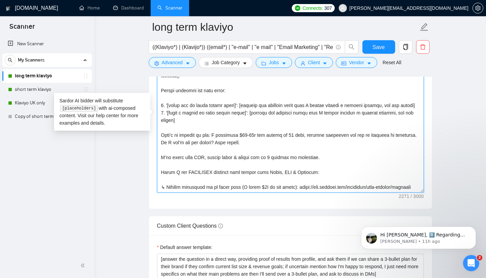
drag, startPoint x: 277, startPoint y: 182, endPoint x: 147, endPoint y: 29, distance: 201.4
click at [261, 167] on textarea "Cover letter template:" at bounding box center [290, 117] width 267 height 152
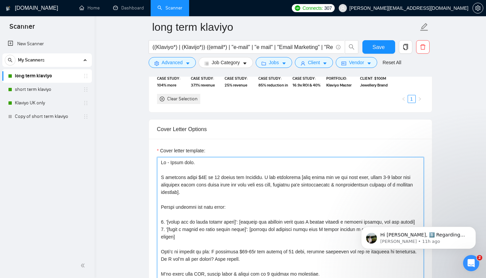
drag, startPoint x: 296, startPoint y: 128, endPoint x: 127, endPoint y: -22, distance: 225.8
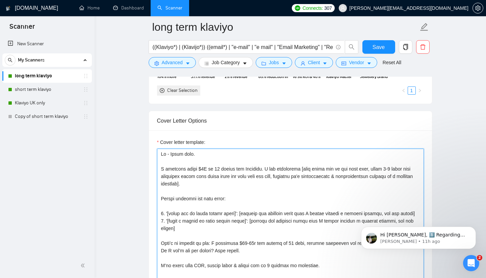
paste textarea
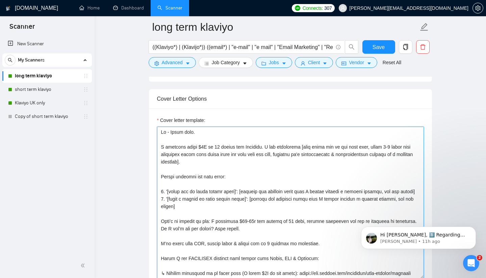
click at [217, 170] on textarea "Cover letter template:" at bounding box center [290, 203] width 267 height 152
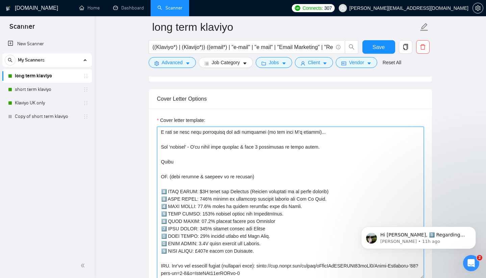
scroll to position [223, 0]
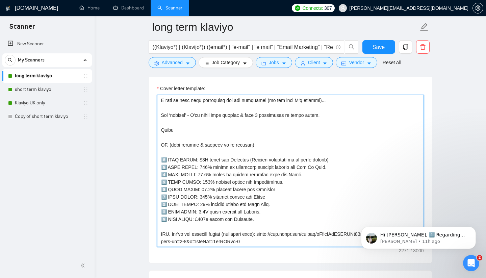
drag, startPoint x: 164, startPoint y: 178, endPoint x: 381, endPoint y: 278, distance: 238.4
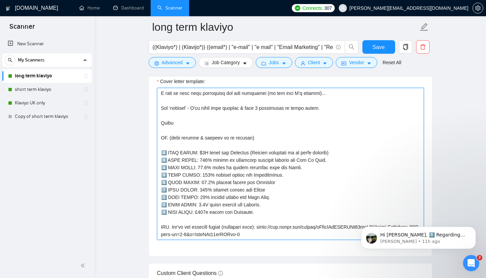
paste textarea "Lo - Ipsum dolo. S ametcons adipi $6E se 68 doeius tem Incididu. U lab etdolore…"
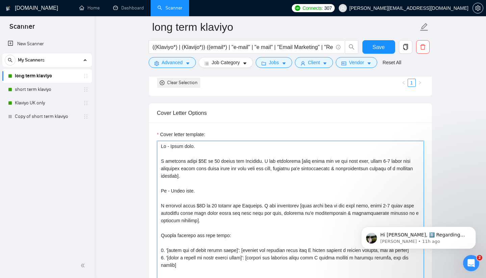
scroll to position [826, 0]
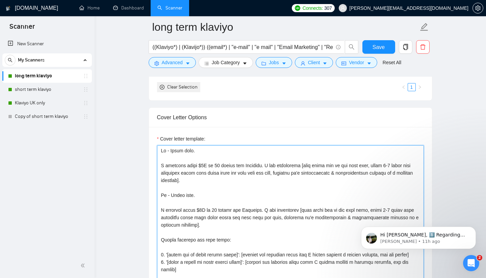
drag, startPoint x: 200, startPoint y: 216, endPoint x: 156, endPoint y: 188, distance: 52.8
click at [156, 188] on div "Cover letter template:" at bounding box center [290, 220] width 283 height 187
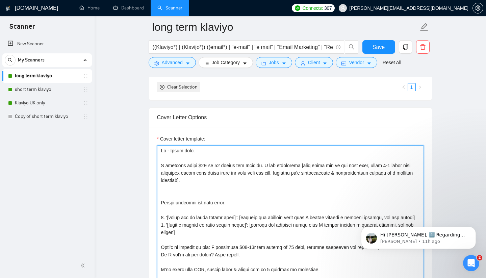
type textarea "Lo - Ipsum dolo. S ametcons adipi $6E se 68 doeius tem Incididu. U lab etdolore…"
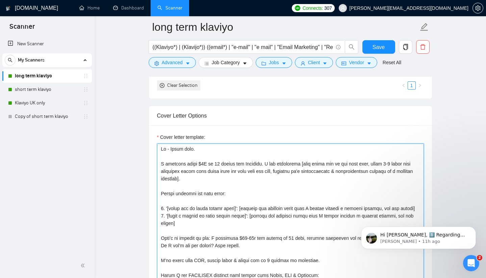
drag, startPoint x: 161, startPoint y: 149, endPoint x: 250, endPoint y: 278, distance: 157.0
click at [250, 278] on textarea "Cover letter template:" at bounding box center [290, 220] width 267 height 152
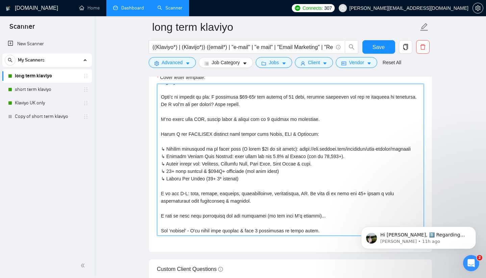
scroll to position [0, 0]
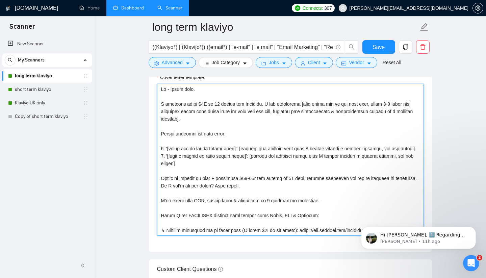
drag, startPoint x: 269, startPoint y: 208, endPoint x: 141, endPoint y: 11, distance: 235.3
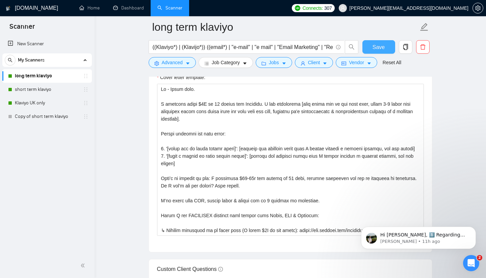
click at [261, 48] on span "Save" at bounding box center [379, 47] width 12 height 8
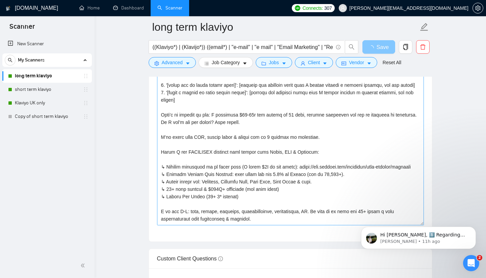
scroll to position [59, 0]
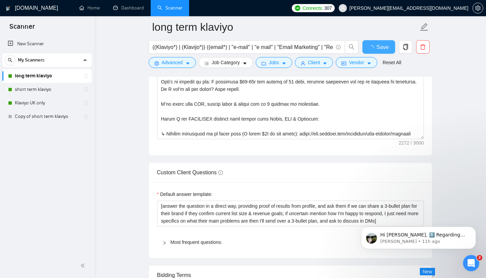
checkbox input "true"
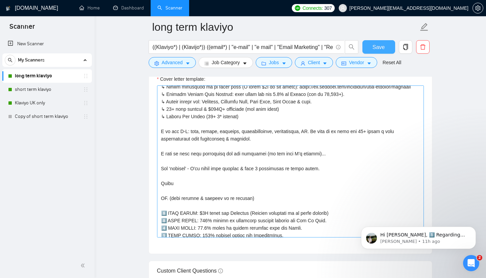
scroll to position [149, 0]
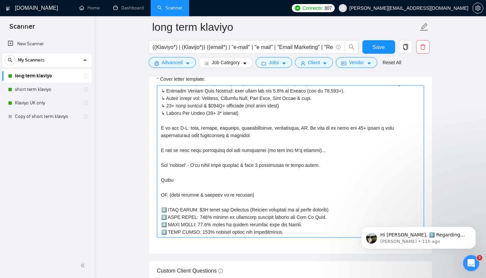
click at [254, 165] on textarea "Cover letter template:" at bounding box center [290, 162] width 267 height 152
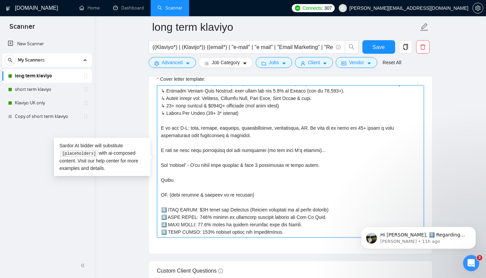
click at [254, 165] on textarea "Cover letter template:" at bounding box center [290, 162] width 267 height 152
type textarea "Lo - Ipsum dolo. S ametcons adipi $6E se 68 doeius tem Incididu. U lab etdolore…"
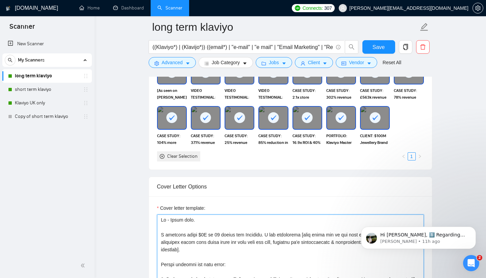
drag, startPoint x: 161, startPoint y: 218, endPoint x: 271, endPoint y: 278, distance: 125.9
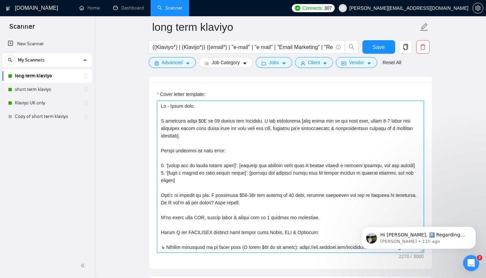
scroll to position [891, 0]
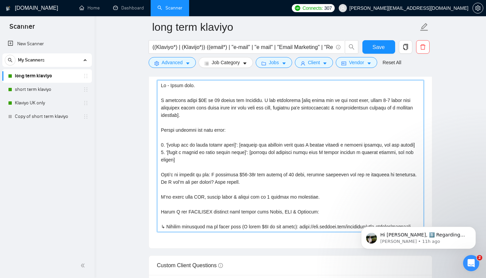
click at [191, 128] on textarea "Cover letter template:" at bounding box center [290, 156] width 267 height 152
click at [161, 85] on textarea "Cover letter template:" at bounding box center [290, 156] width 267 height 152
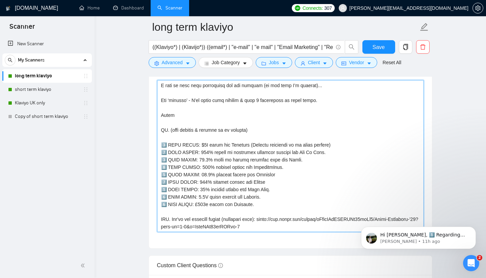
scroll to position [231, 0]
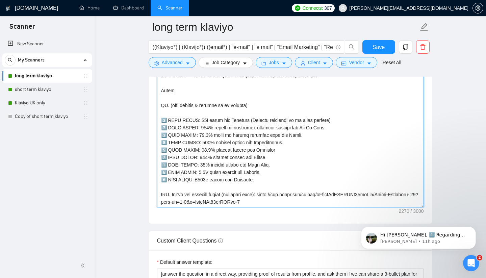
drag, startPoint x: 161, startPoint y: 84, endPoint x: 303, endPoint y: 278, distance: 240.6
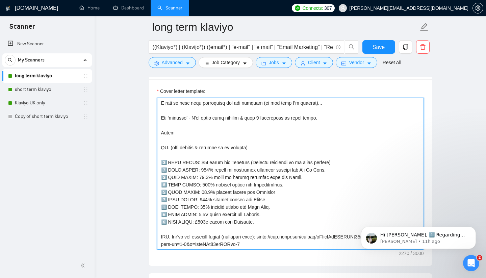
scroll to position [177, 0]
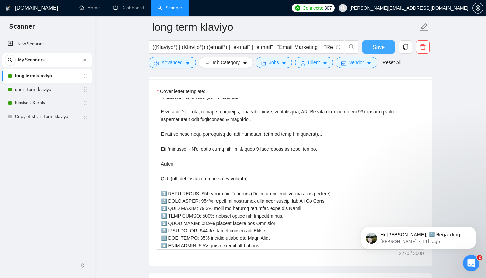
click at [261, 47] on span "Save" at bounding box center [379, 47] width 12 height 8
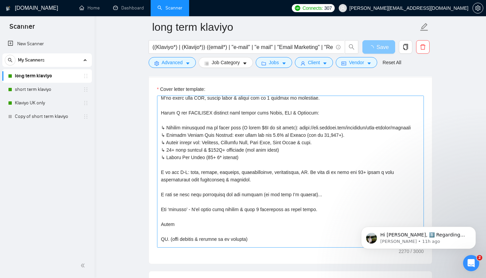
scroll to position [222, 0]
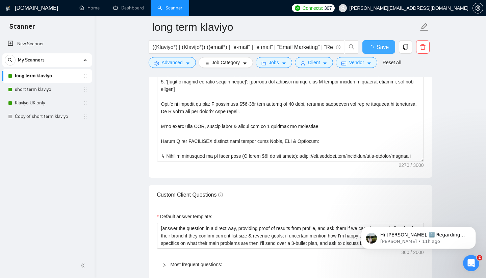
checkbox input "true"
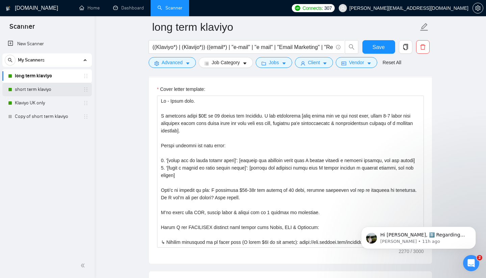
click at [46, 91] on link "short term klaviyo" at bounding box center [47, 90] width 64 height 14
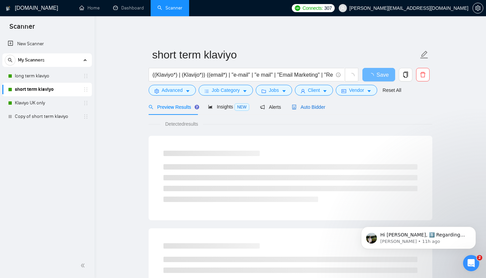
click at [261, 107] on span "Auto Bidder" at bounding box center [308, 106] width 33 height 5
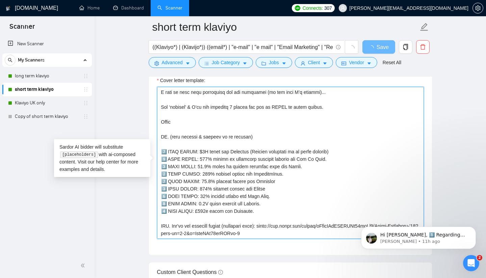
scroll to position [791, 0]
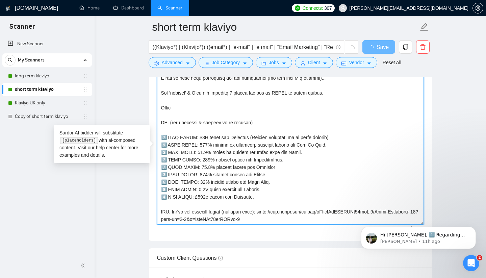
drag, startPoint x: 164, startPoint y: 94, endPoint x: 361, endPoint y: 278, distance: 269.1
click at [261, 278] on form "Auto Bidding Enabled Auto Bidding Enabled: ON Auto Bidder Schedule Auto Bidding…" at bounding box center [291, 143] width 284 height 1614
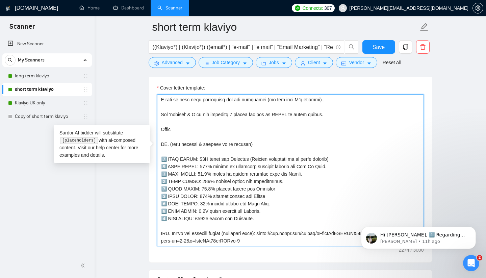
paste textarea "upfront (so you know I’m serious)... Hit ‘message’ - I'll audit your account & …"
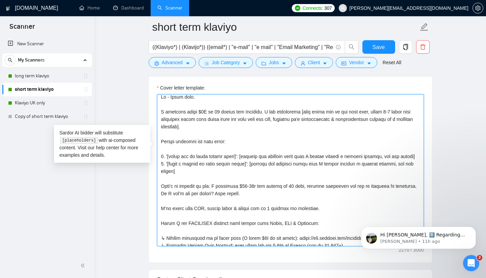
scroll to position [0, 0]
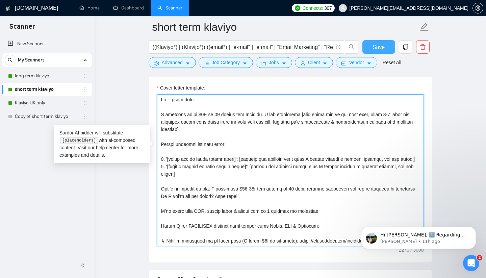
type textarea "Lo - Ipsum dolo. S ametcons adipi $6E se 68 doeius tem Incididu. U lab etdolore…"
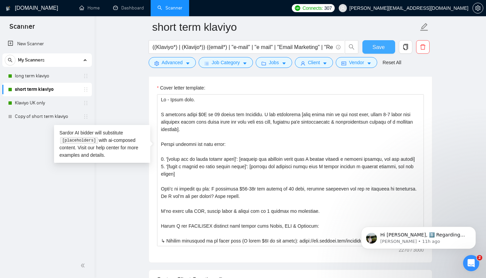
click at [261, 50] on button "Save" at bounding box center [379, 47] width 33 height 14
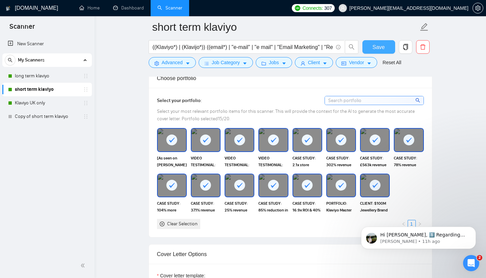
scroll to position [719, 0]
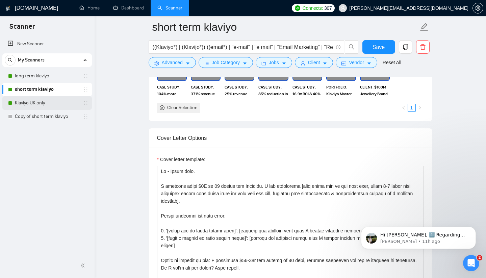
click at [38, 103] on link "Klaviyo UK only" at bounding box center [47, 103] width 64 height 14
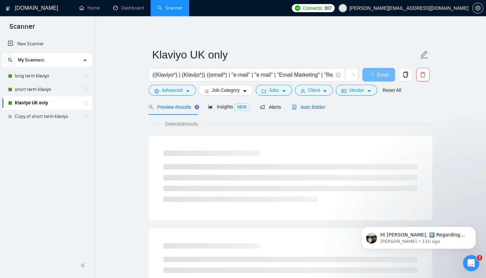
click at [261, 110] on div "Auto Bidder" at bounding box center [308, 106] width 33 height 7
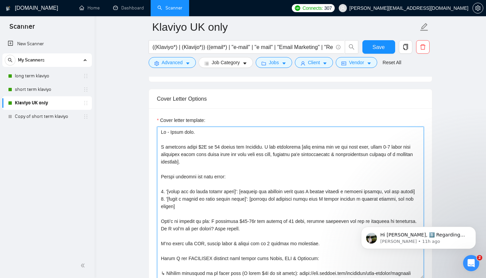
scroll to position [15, 0]
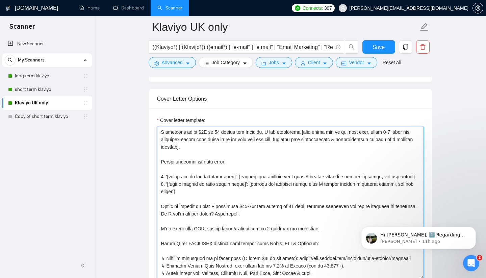
drag, startPoint x: 161, startPoint y: 136, endPoint x: 232, endPoint y: 278, distance: 159.2
click at [232, 278] on textarea "Cover letter template:" at bounding box center [290, 203] width 267 height 152
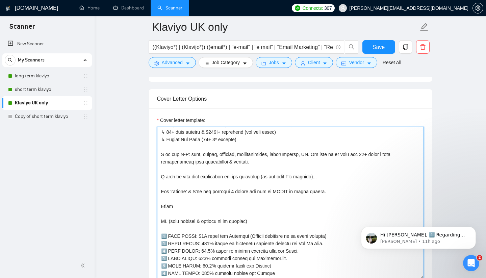
scroll to position [0, 0]
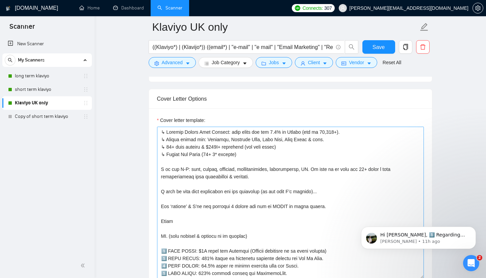
drag, startPoint x: 155, startPoint y: 134, endPoint x: 224, endPoint y: 190, distance: 88.5
click at [224, 191] on div "Cover letter template:" at bounding box center [290, 202] width 283 height 187
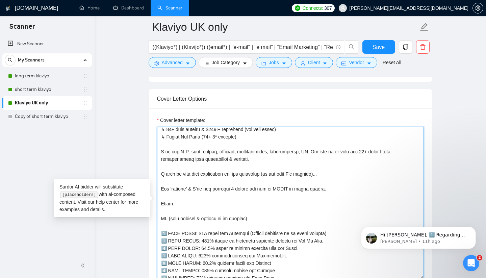
drag, startPoint x: 182, startPoint y: 146, endPoint x: 429, endPoint y: 277, distance: 280.1
click at [261, 278] on div "Cover letter template:" at bounding box center [290, 202] width 283 height 187
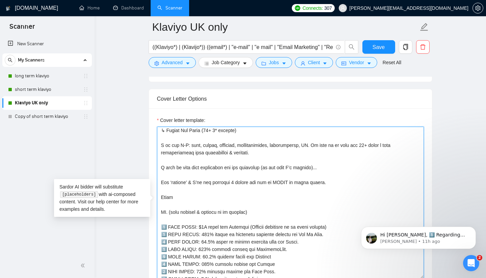
type textarea "7️⃣ CASE STUDY: 78% revenue growth for Riff Raff. 8️⃣ CASE STUDY: 2.1X store re…"
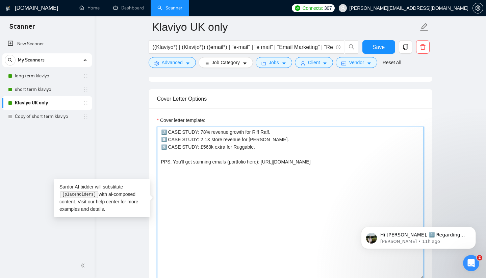
scroll to position [0, 0]
drag, startPoint x: 240, startPoint y: 154, endPoint x: 160, endPoint y: 106, distance: 93.9
click at [160, 106] on div "Cover Letter Options Cover letter template: 7️⃣ CASE STUDY: 78% revenue growth …" at bounding box center [291, 192] width 284 height 207
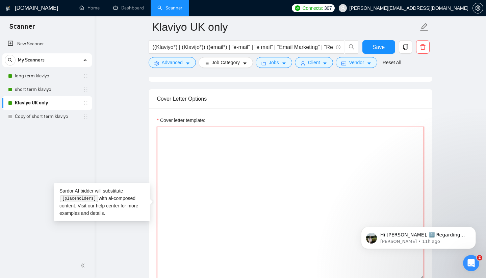
paste textarea "Lo - Ipsum dolo. S ametcons adipi $6E se 68 doeius tem Incididu. U lab etdolore…"
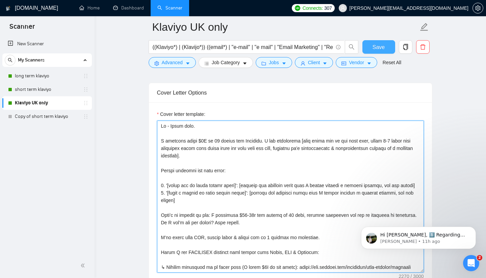
type textarea "Lo - Ipsum dolo. S ametcons adipi $6E se 68 doeius tem Incididu. U lab etdolore…"
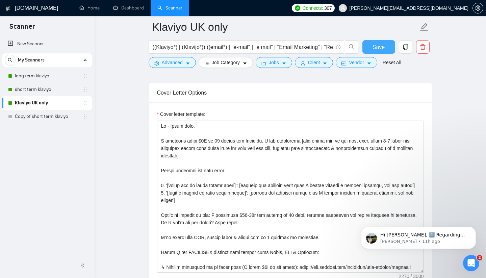
click at [261, 47] on span "Save" at bounding box center [379, 47] width 12 height 8
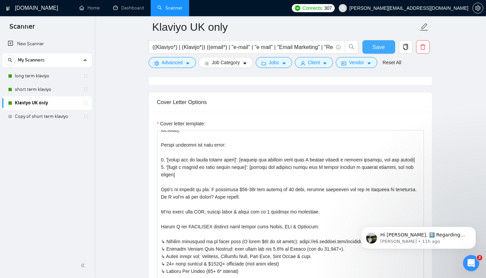
click at [261, 48] on span "Save" at bounding box center [379, 47] width 12 height 8
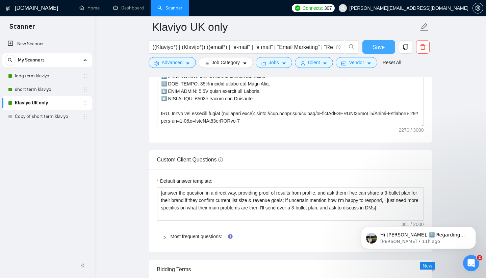
scroll to position [938, 0]
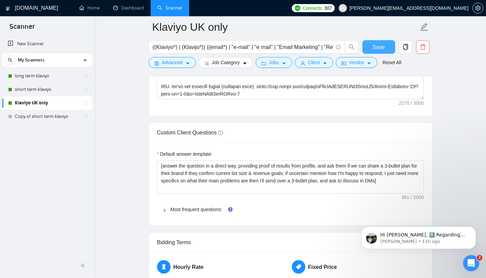
click at [261, 49] on button "Save" at bounding box center [379, 47] width 33 height 14
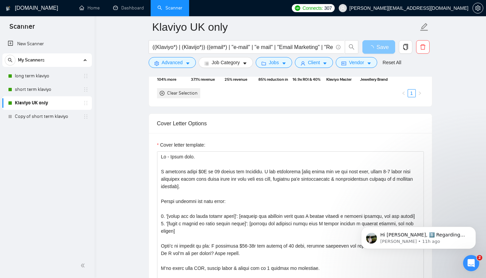
scroll to position [725, 0]
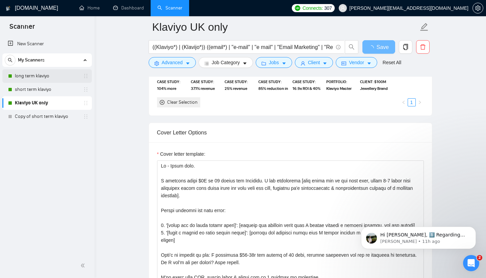
click at [43, 77] on link "long term klaviyo" at bounding box center [47, 76] width 64 height 14
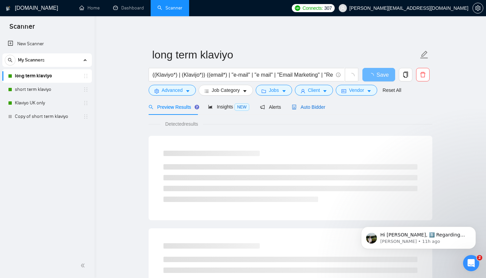
click at [261, 104] on span "Auto Bidder" at bounding box center [308, 106] width 33 height 5
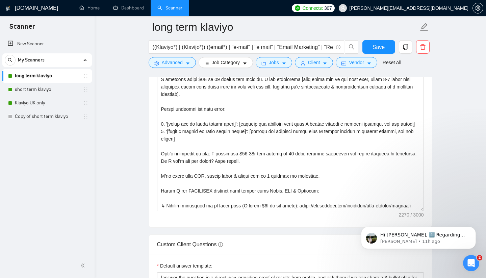
scroll to position [828, 0]
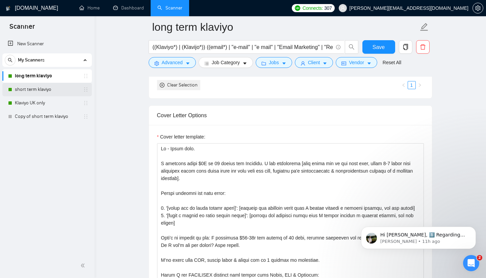
click at [59, 92] on link "short term klaviyo" at bounding box center [47, 90] width 64 height 14
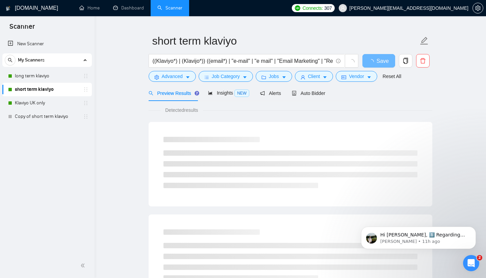
scroll to position [19, 0]
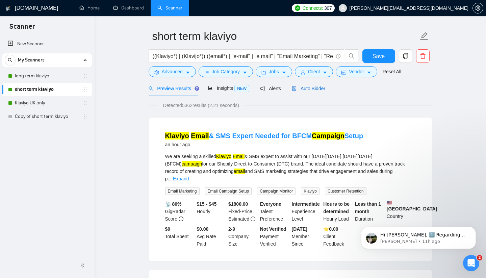
click at [261, 90] on span "Auto Bidder" at bounding box center [308, 88] width 33 height 5
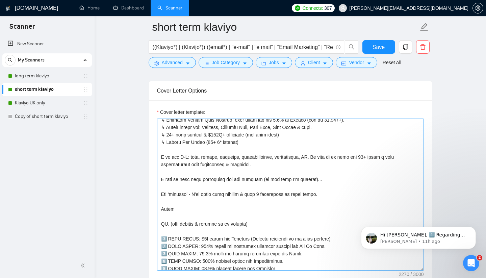
scroll to position [188, 0]
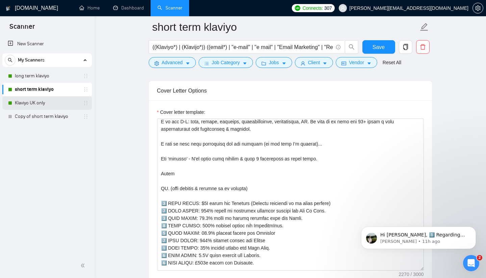
click at [44, 106] on link "Klaviyo UK only" at bounding box center [47, 103] width 64 height 14
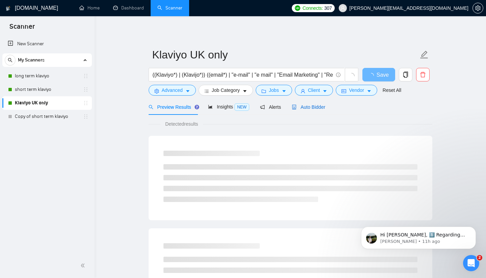
click at [261, 109] on span "Auto Bidder" at bounding box center [308, 106] width 33 height 5
